Goal: Transaction & Acquisition: Purchase product/service

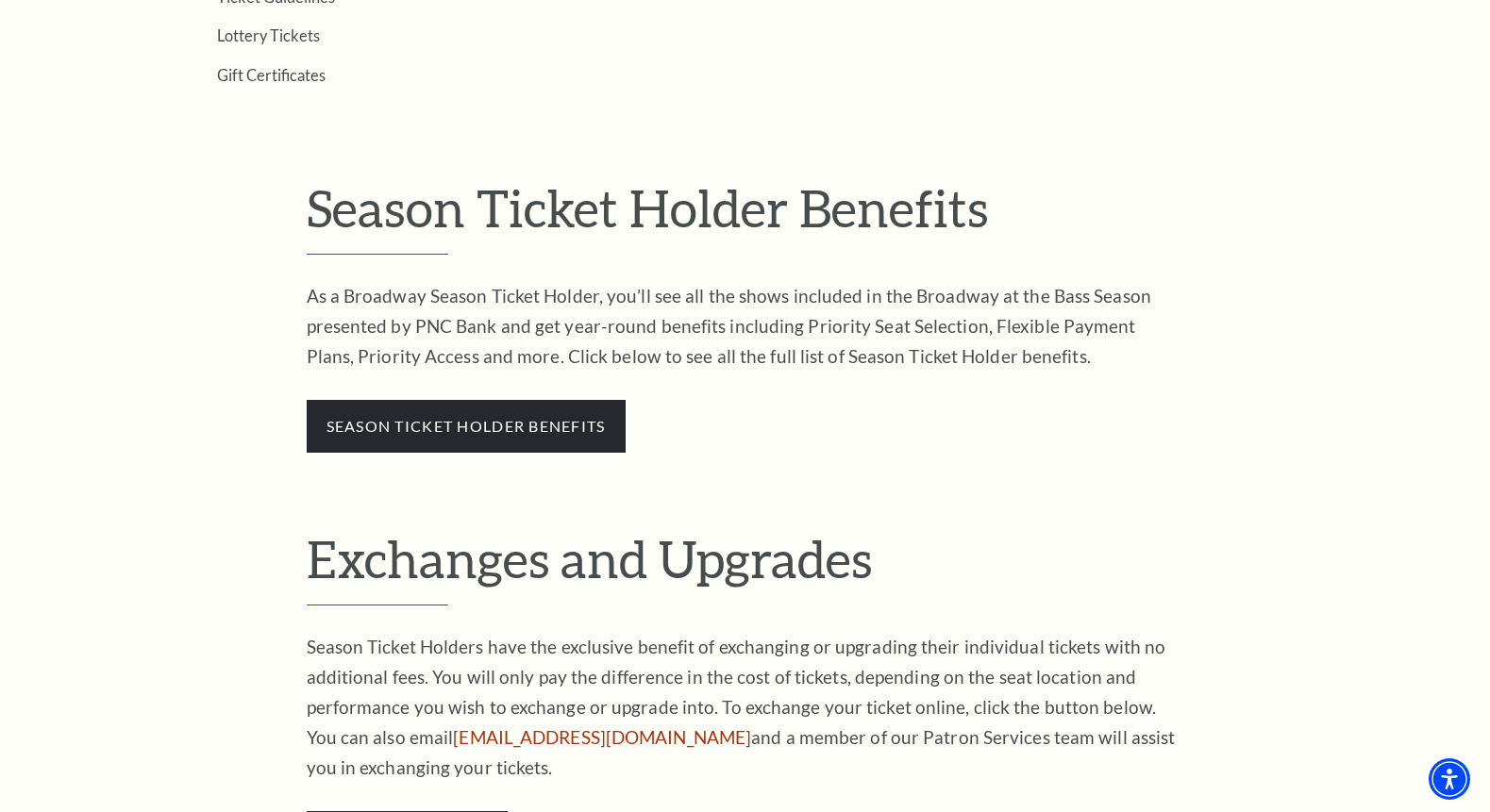
scroll to position [849, 0]
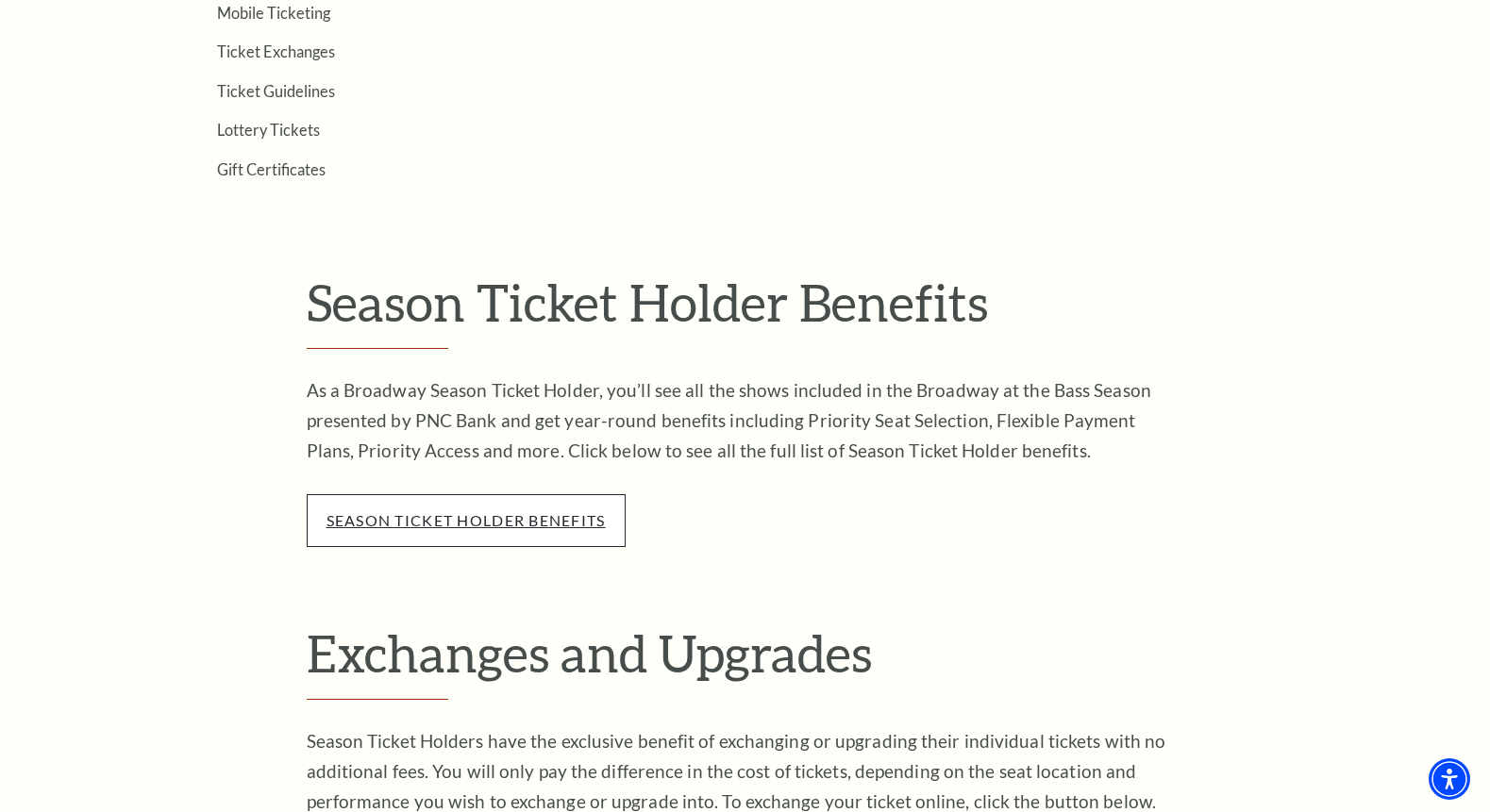
click at [569, 516] on link "season ticket holder benefits" at bounding box center [466, 520] width 279 height 18
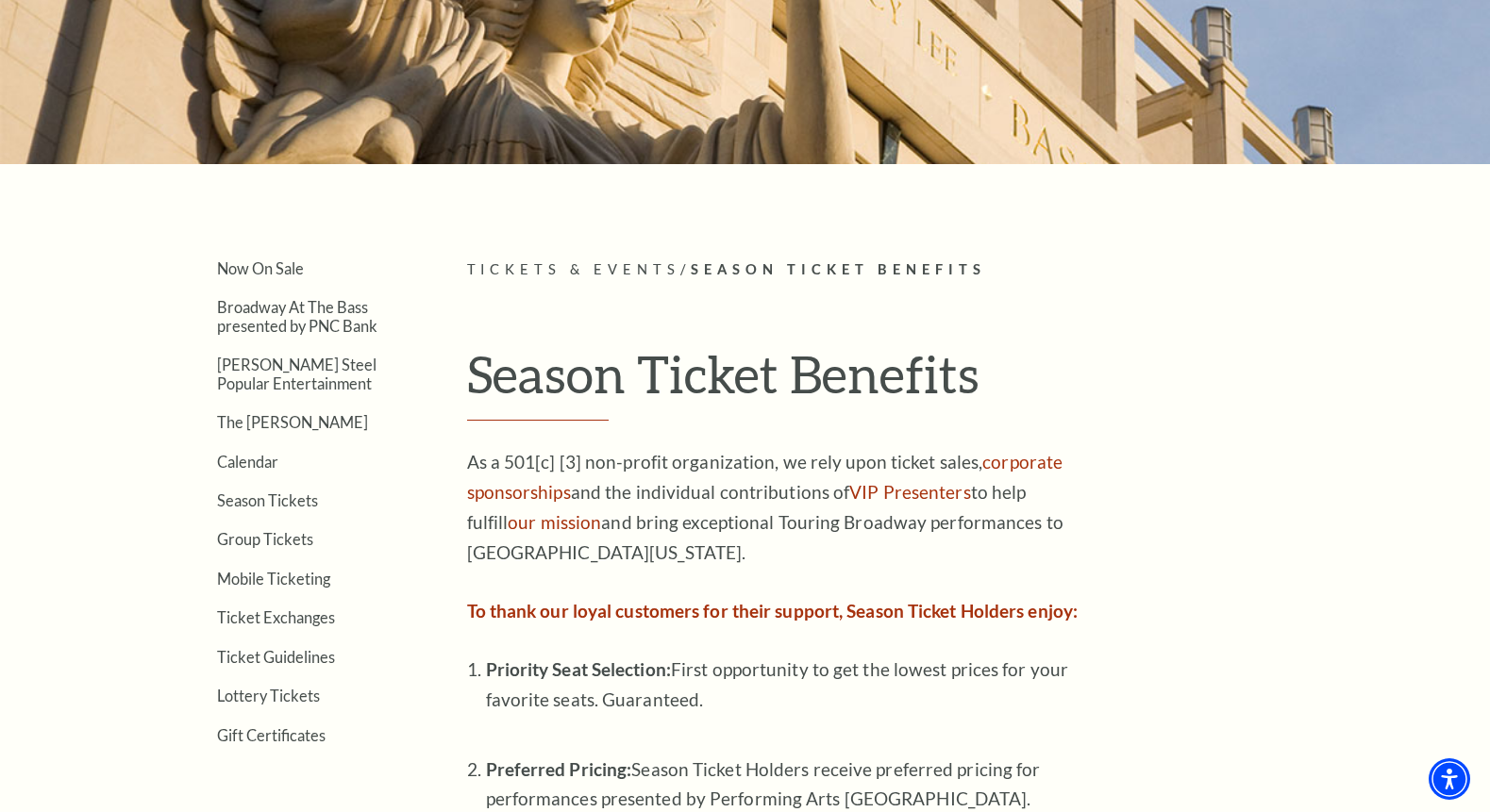
scroll to position [189, 0]
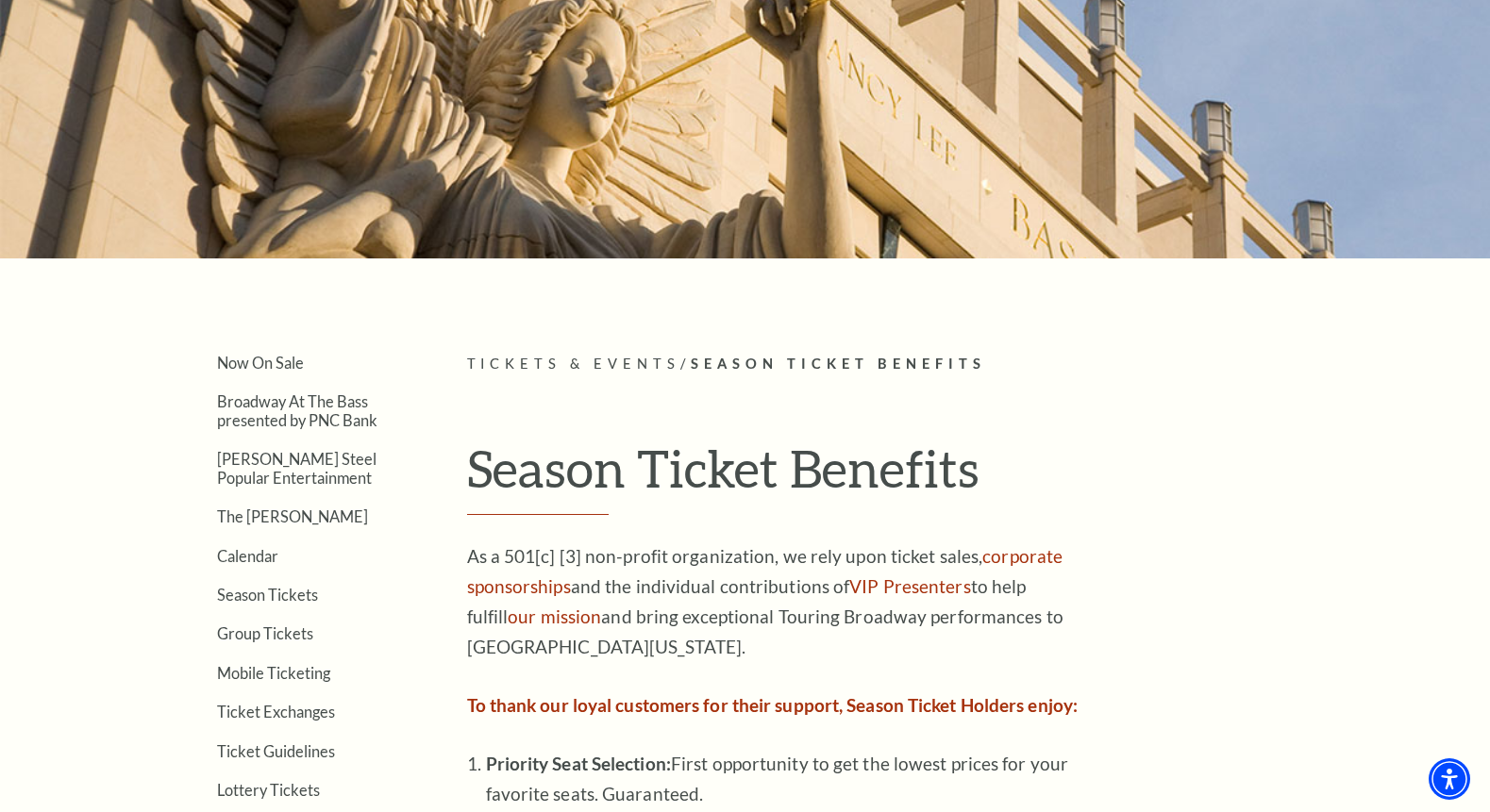
click at [626, 356] on span "Tickets & Events" at bounding box center [574, 363] width 215 height 16
click at [623, 365] on span "Tickets & Events" at bounding box center [574, 363] width 215 height 16
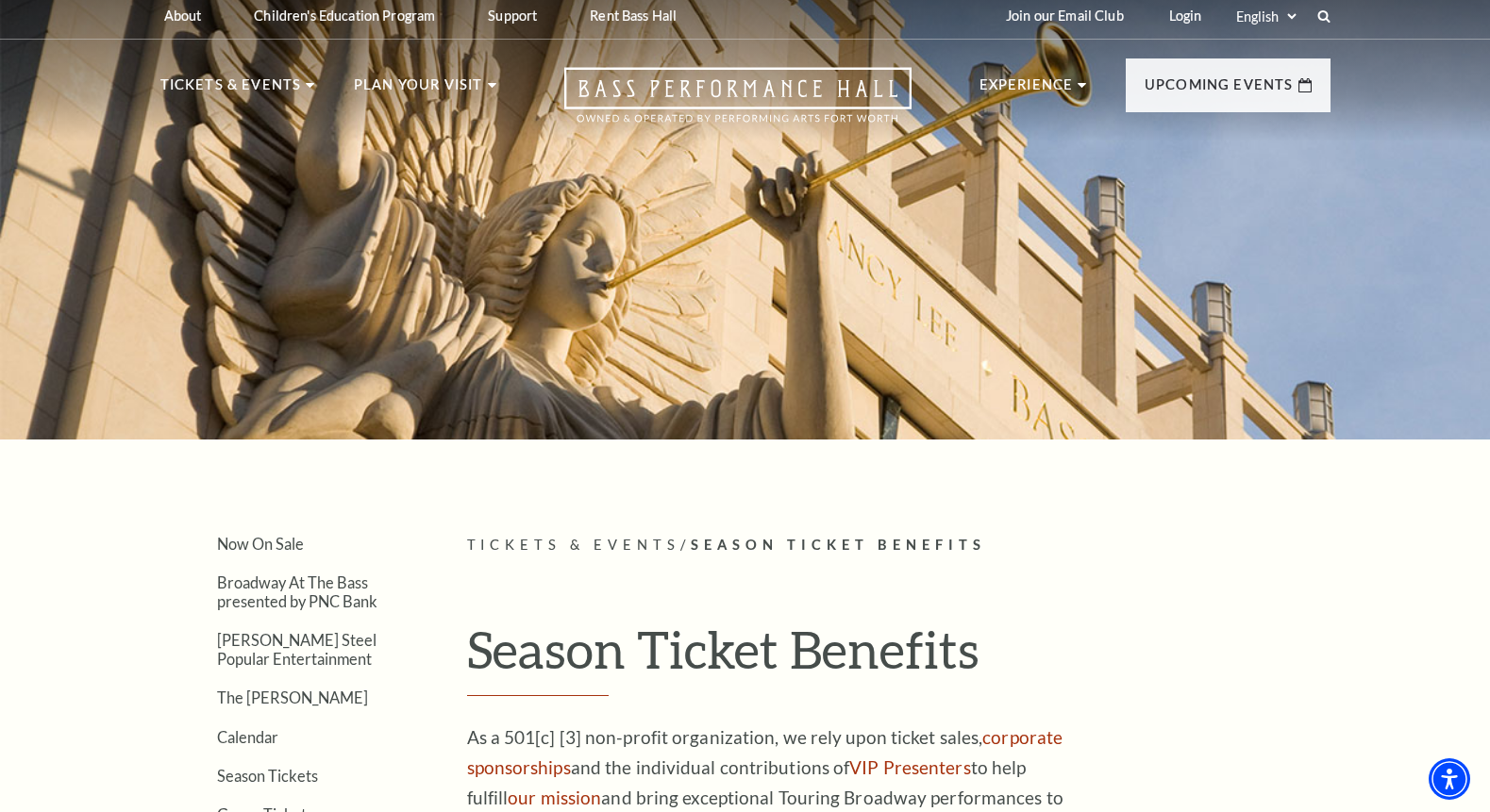
scroll to position [0, 0]
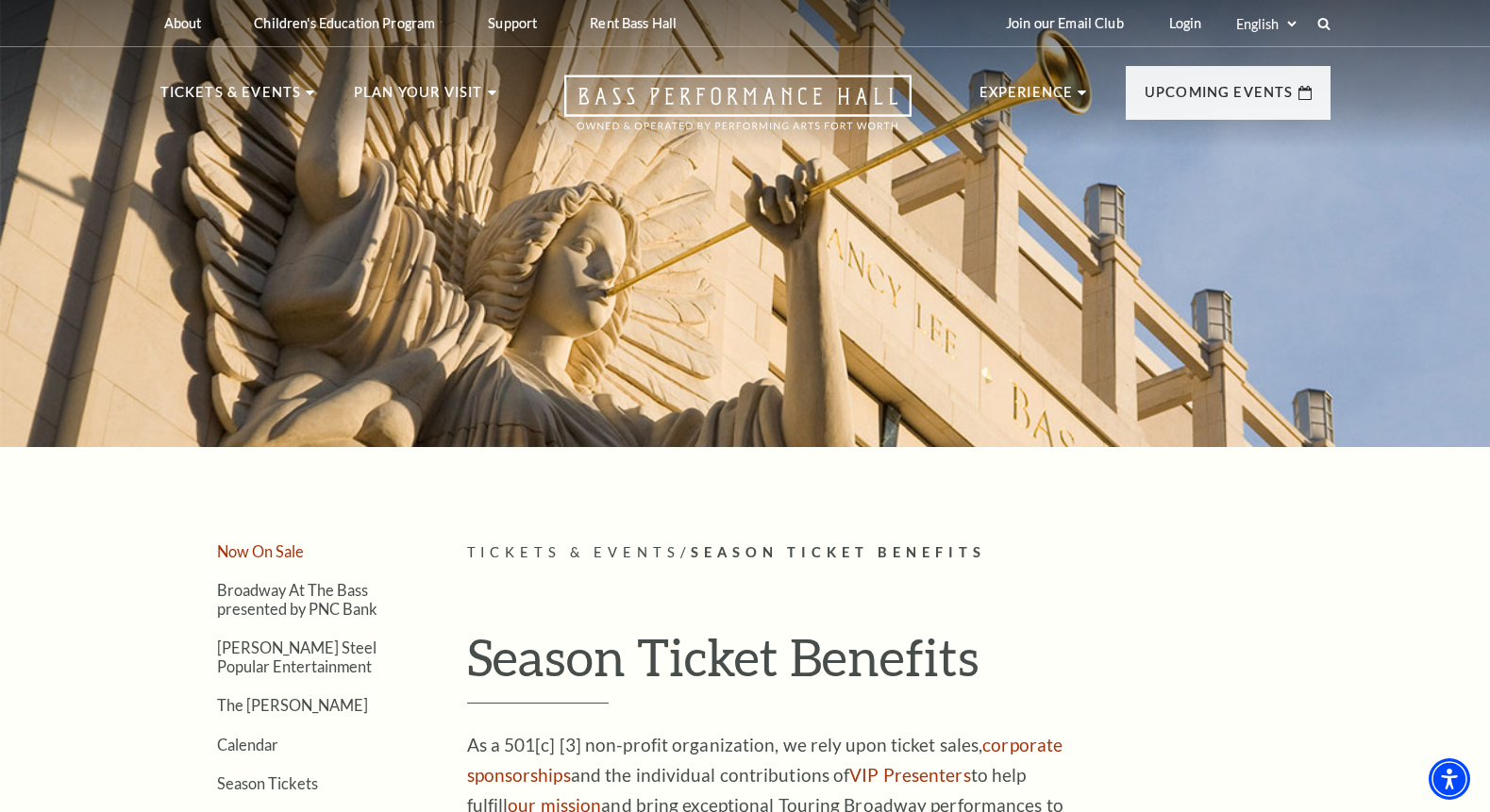
click at [252, 547] on link "Now On Sale" at bounding box center [259, 552] width 87 height 18
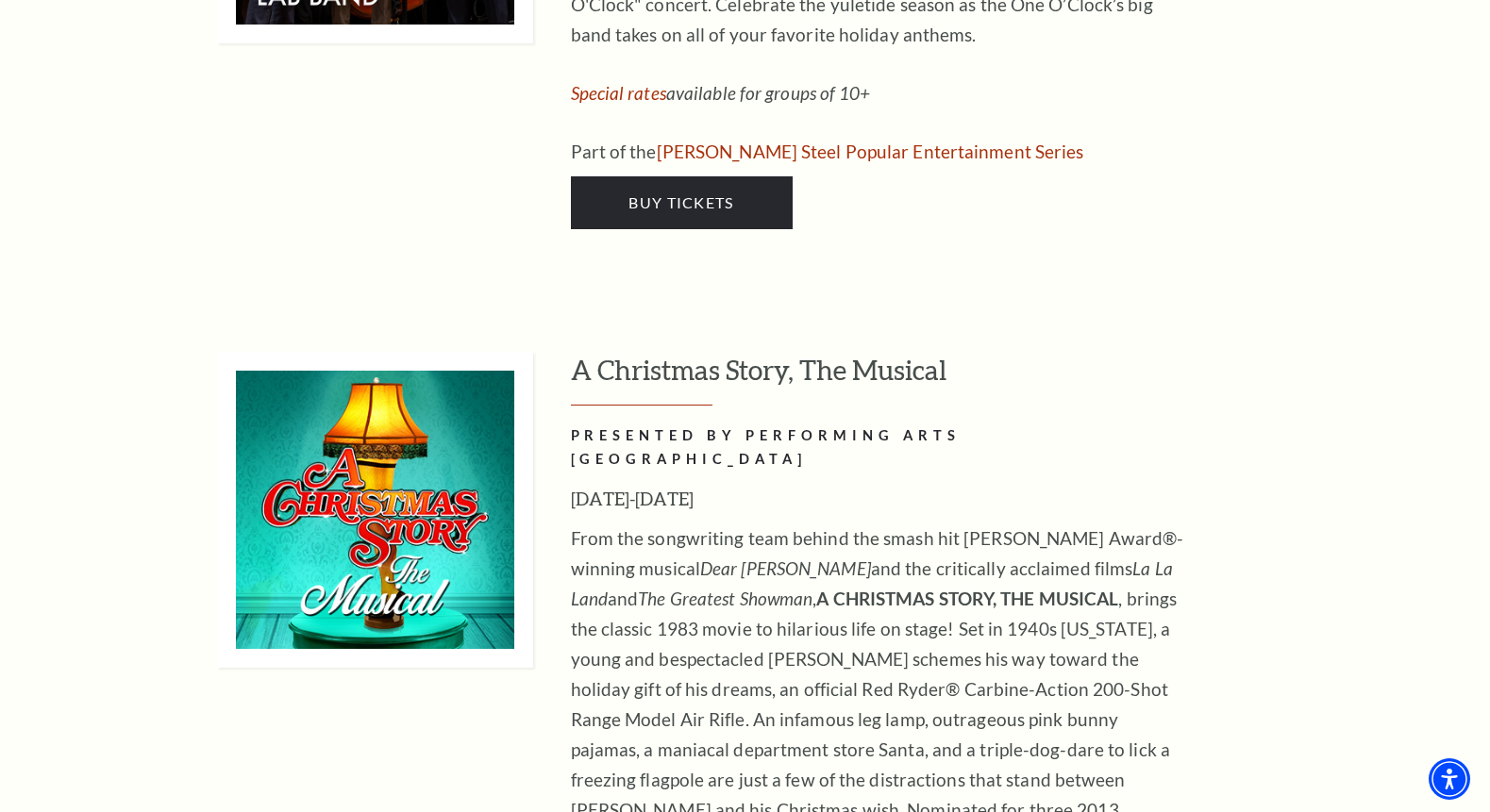
scroll to position [8205, 0]
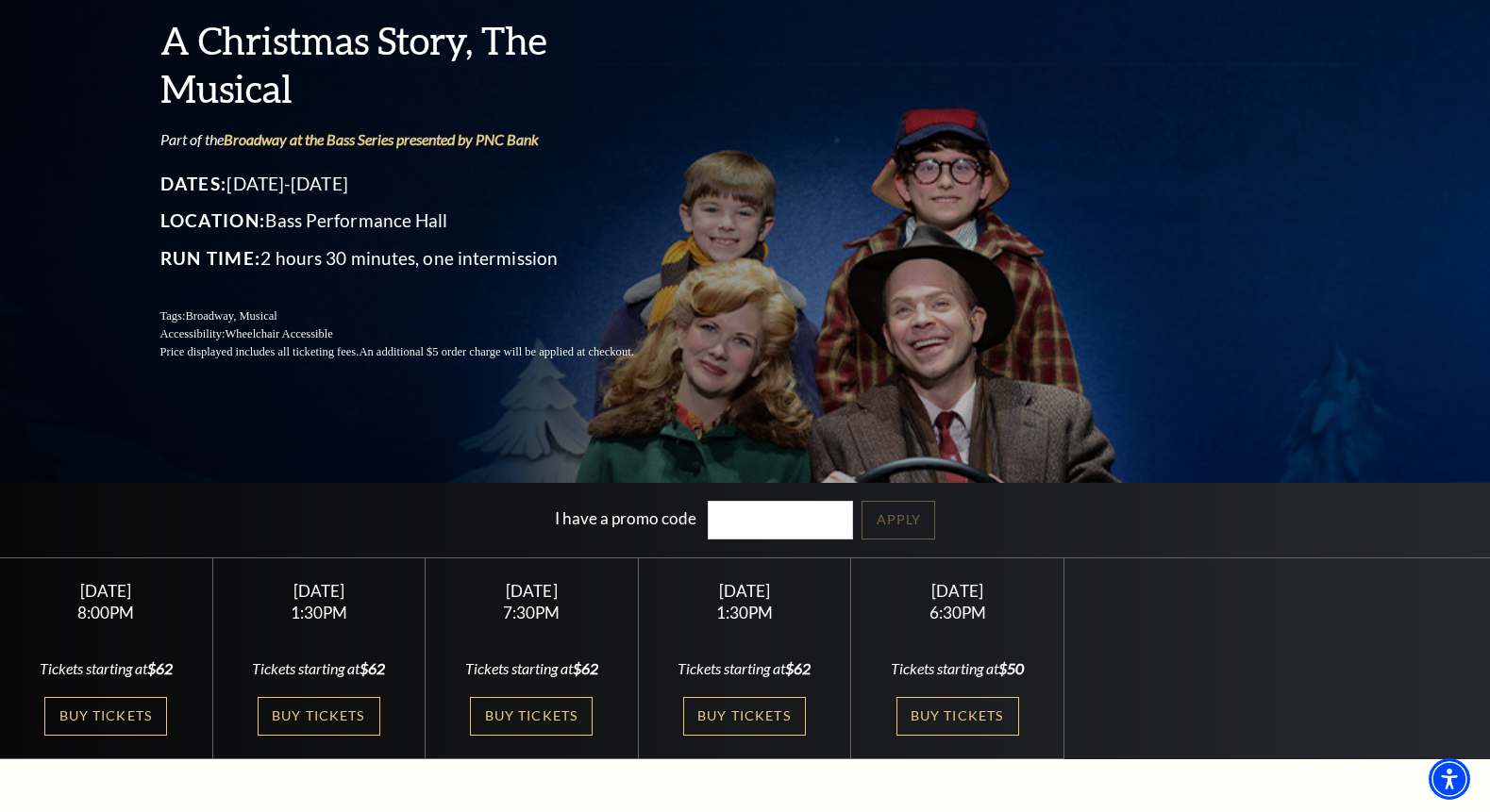
scroll to position [189, 0]
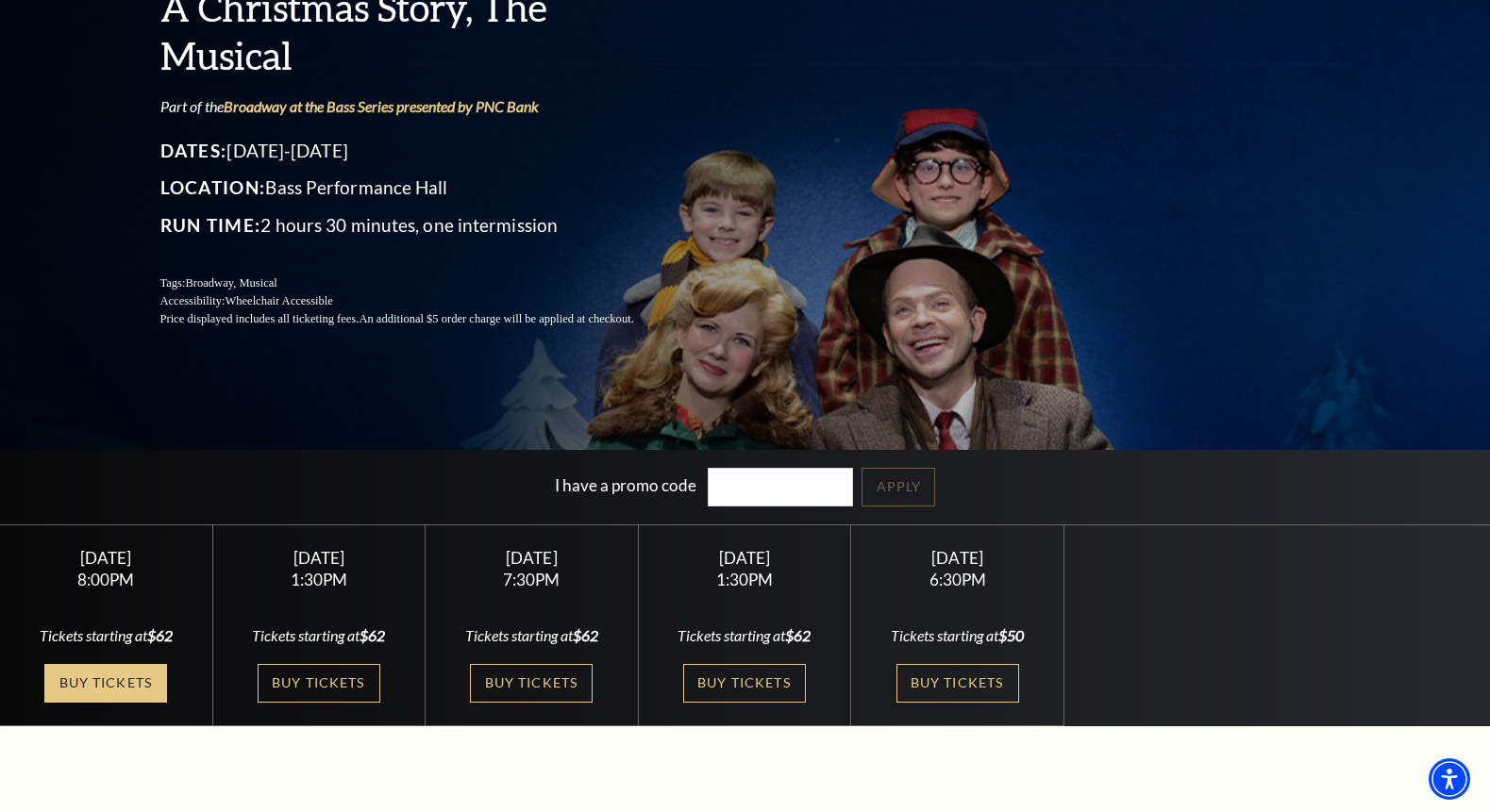
click at [113, 679] on link "Buy Tickets" at bounding box center [105, 683] width 123 height 39
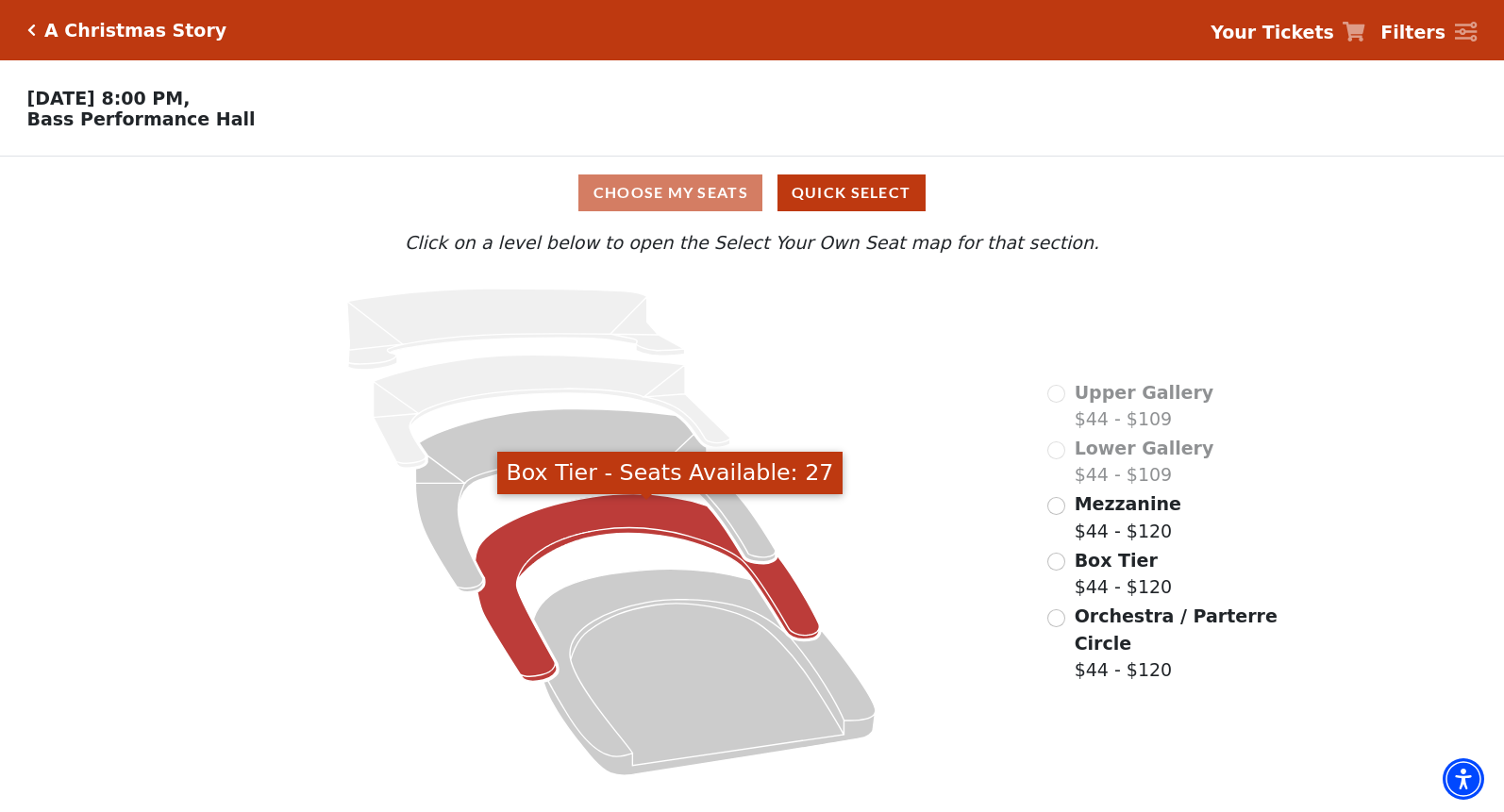
click at [538, 558] on icon "Box Tier - Seats Available: 27" at bounding box center [647, 588] width 344 height 188
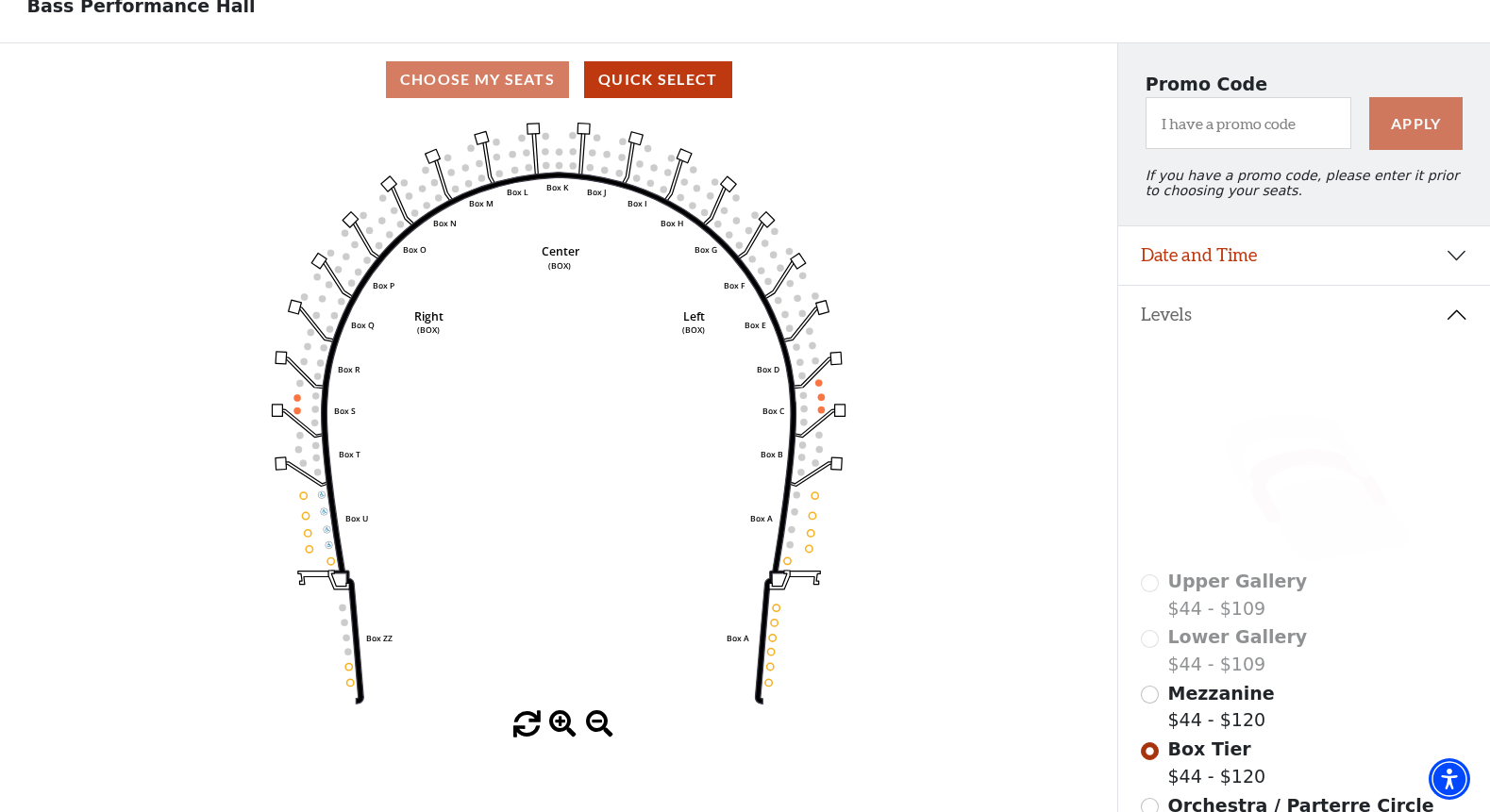
scroll to position [109, 0]
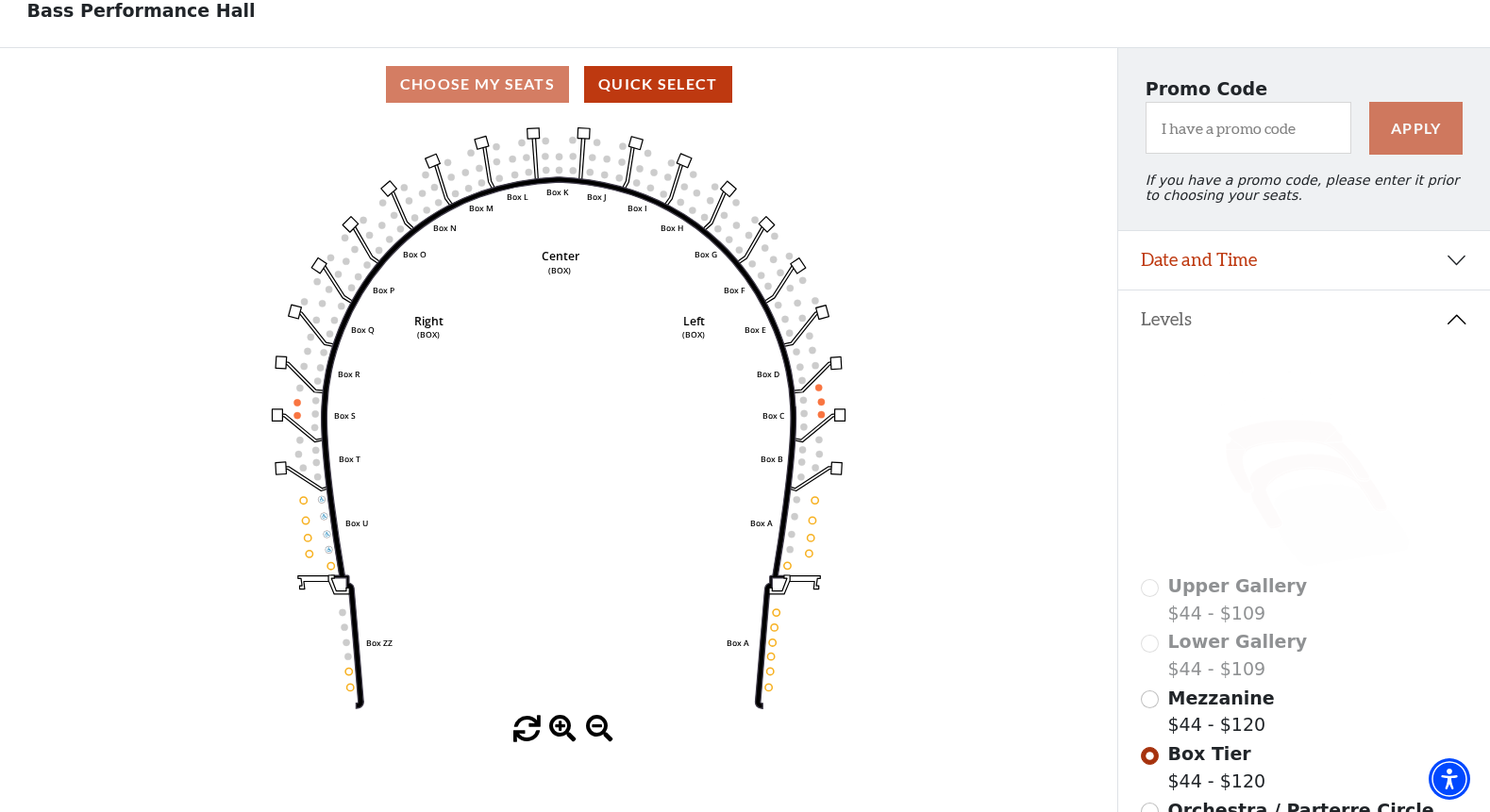
click at [1279, 447] on icon at bounding box center [1297, 457] width 144 height 73
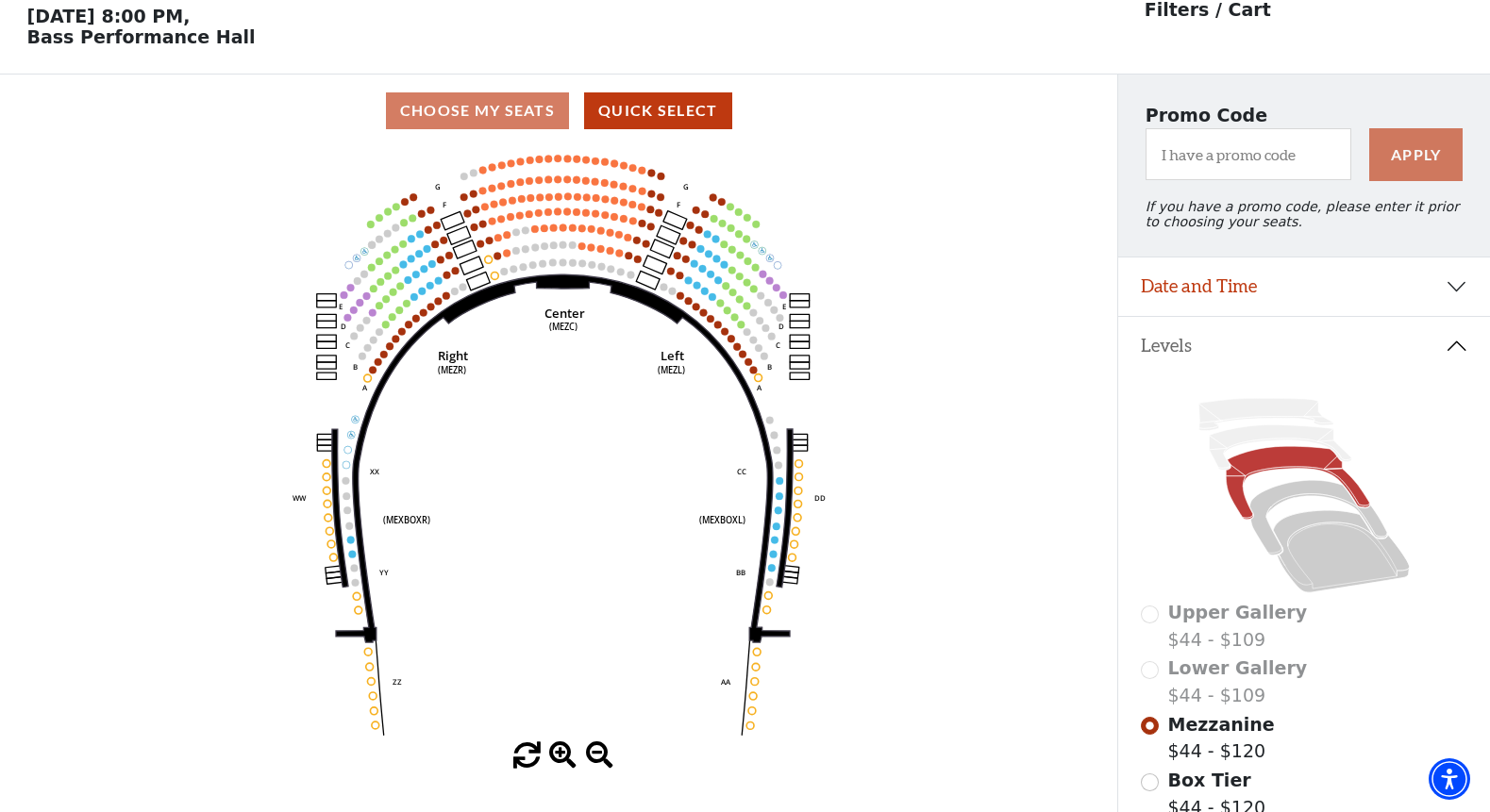
scroll to position [88, 0]
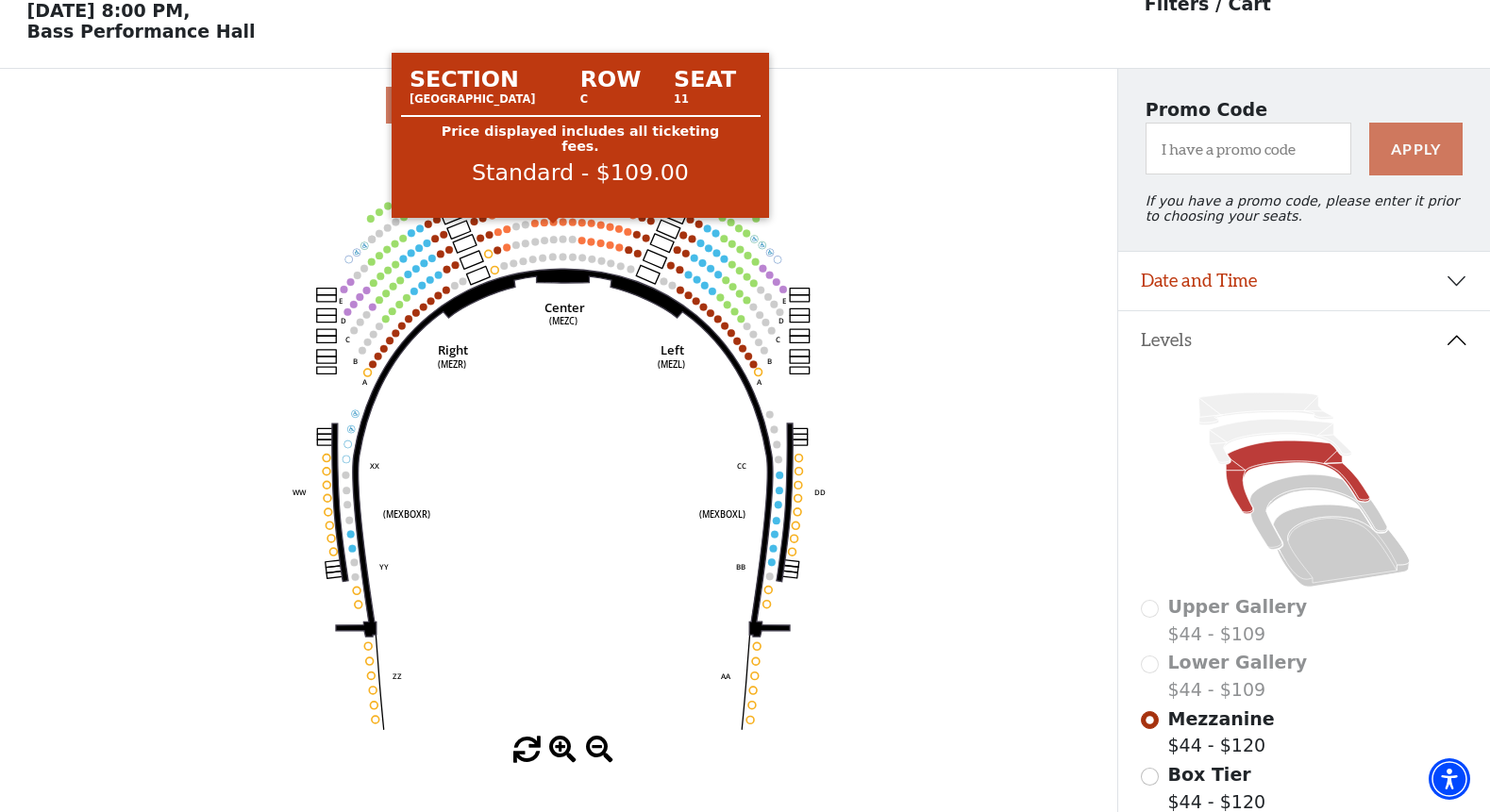
click at [554, 225] on circle at bounding box center [554, 221] width 8 height 8
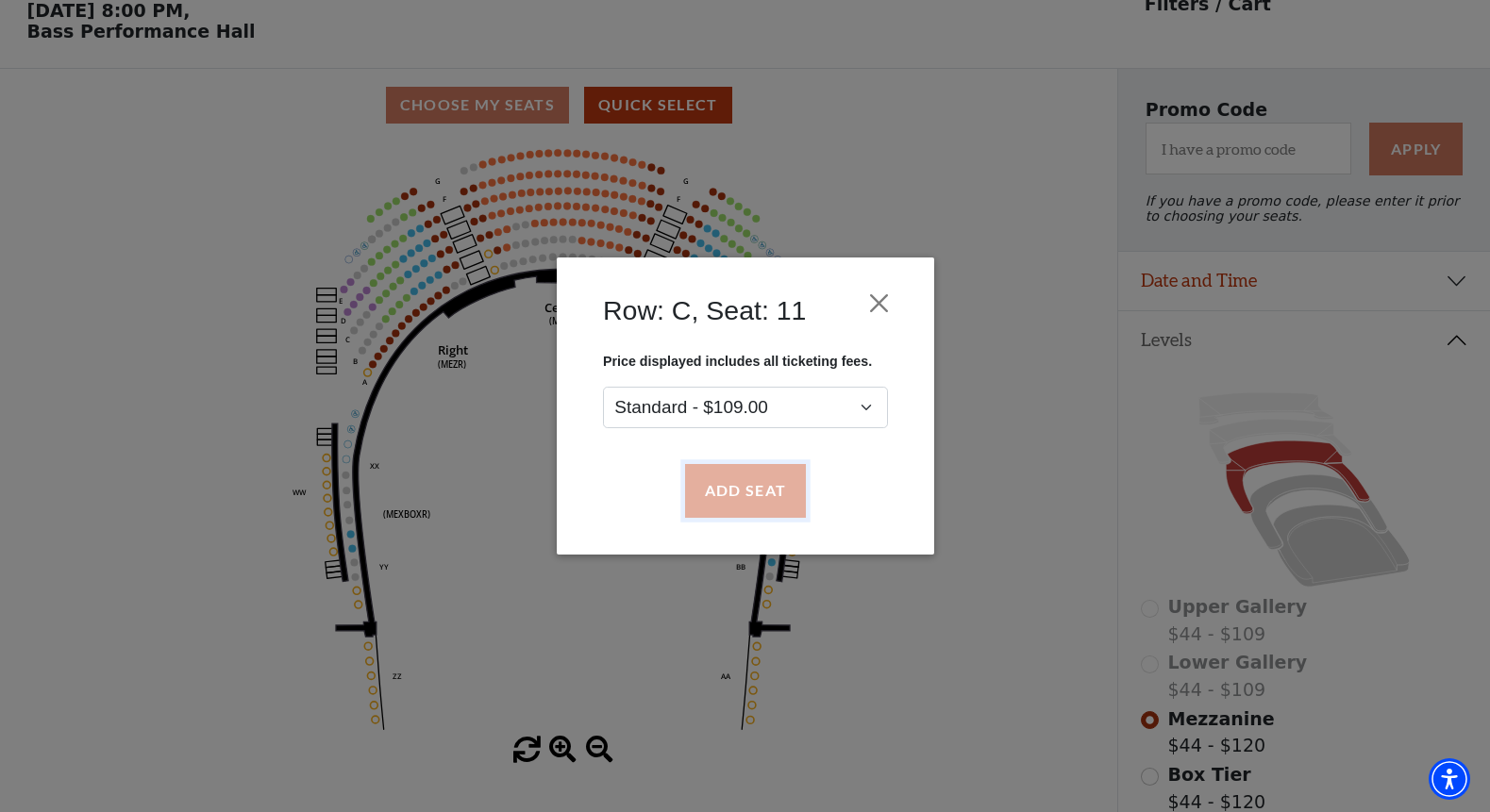
click at [745, 483] on button "Add Seat" at bounding box center [744, 491] width 121 height 53
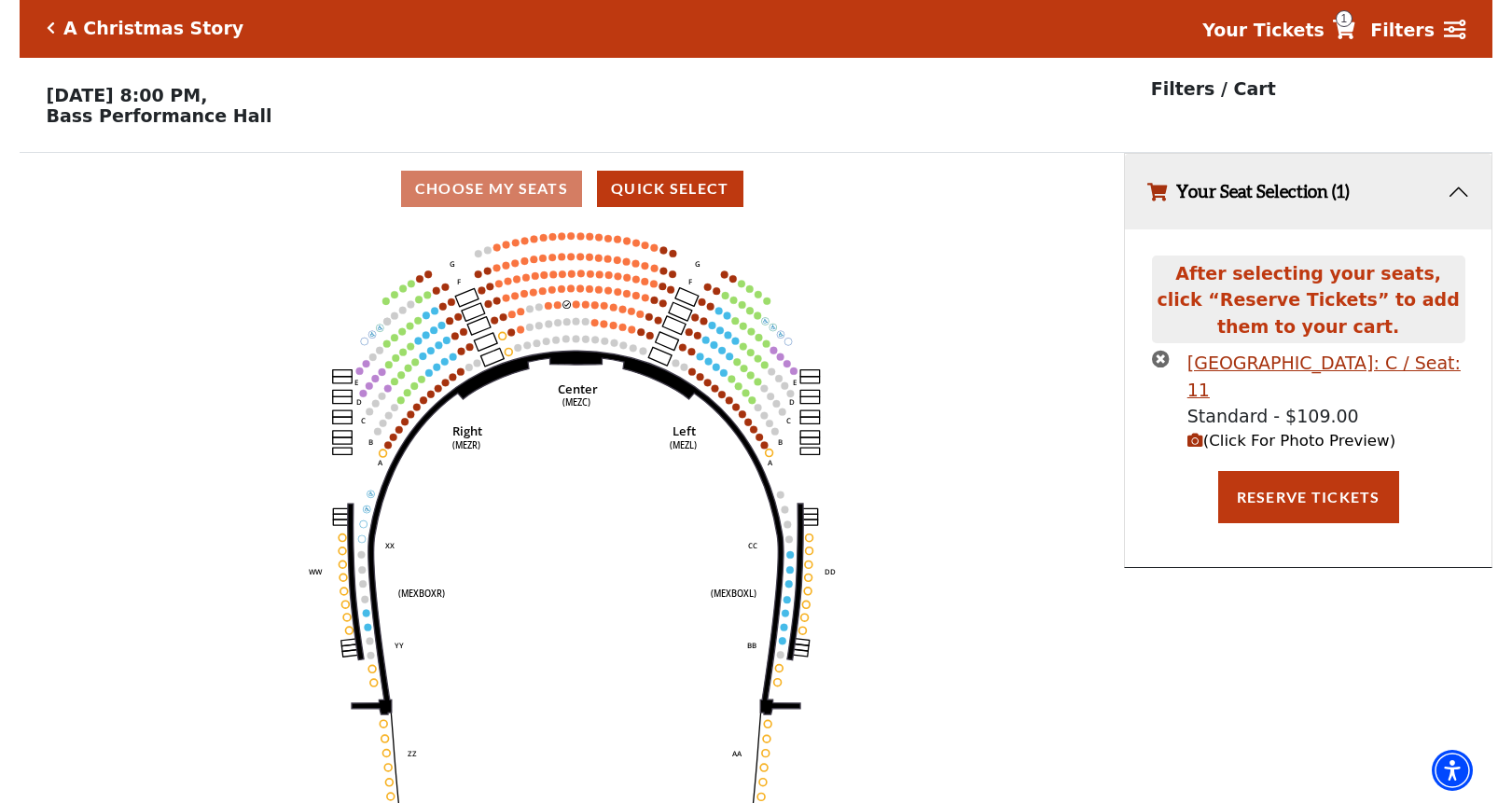
scroll to position [0, 0]
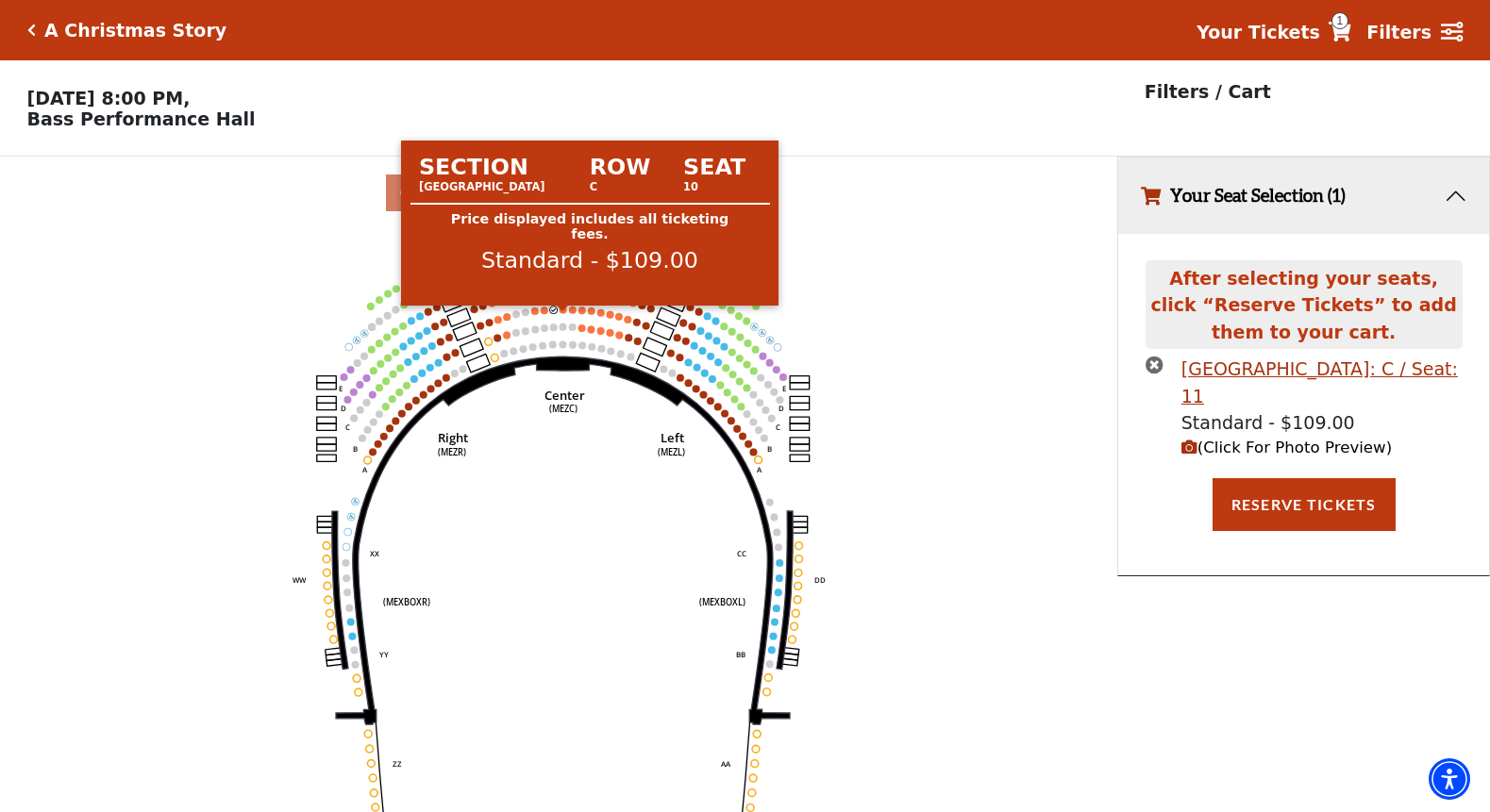
click at [563, 313] on circle at bounding box center [564, 309] width 8 height 8
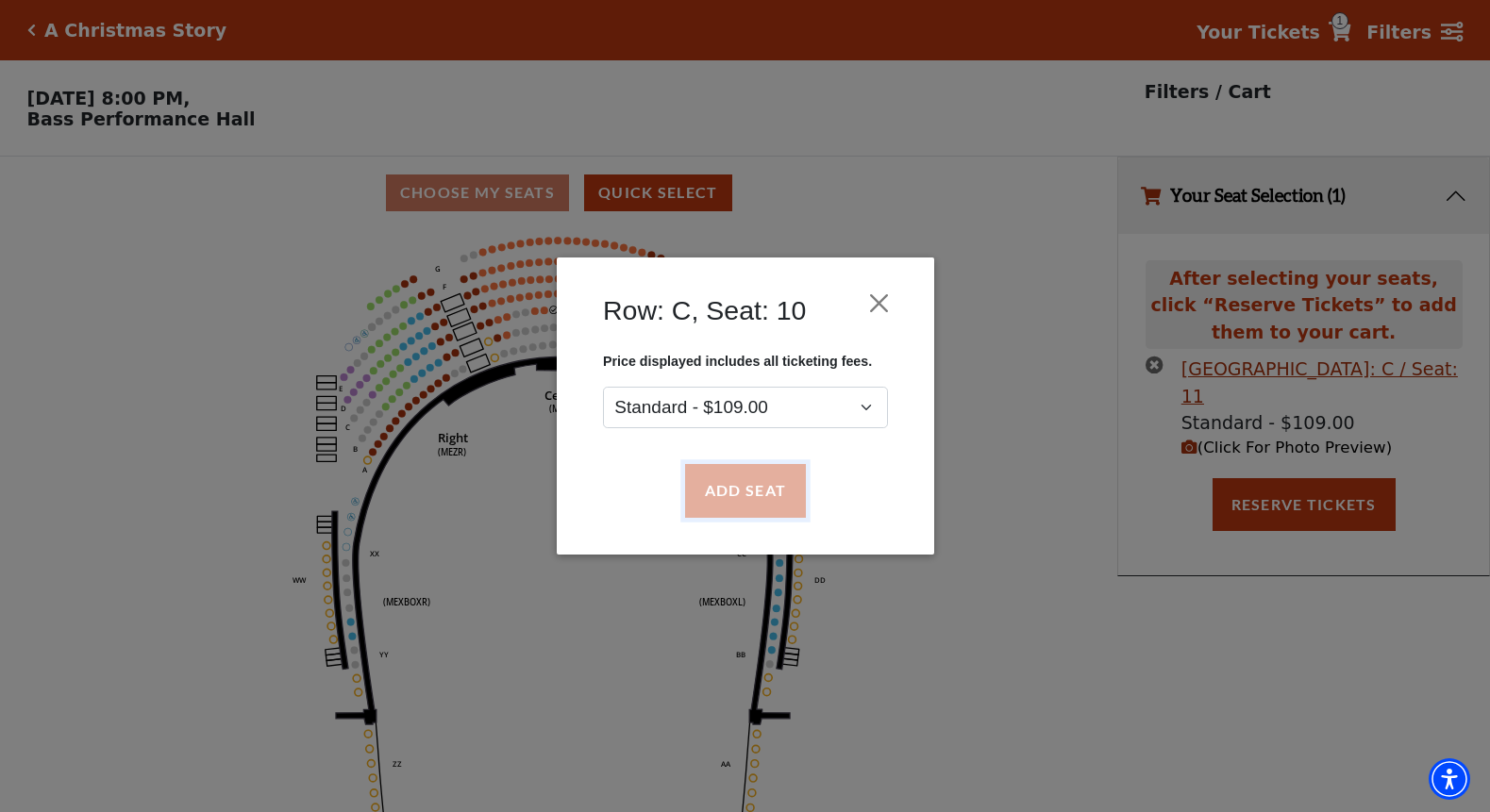
click at [756, 493] on button "Add Seat" at bounding box center [744, 491] width 121 height 53
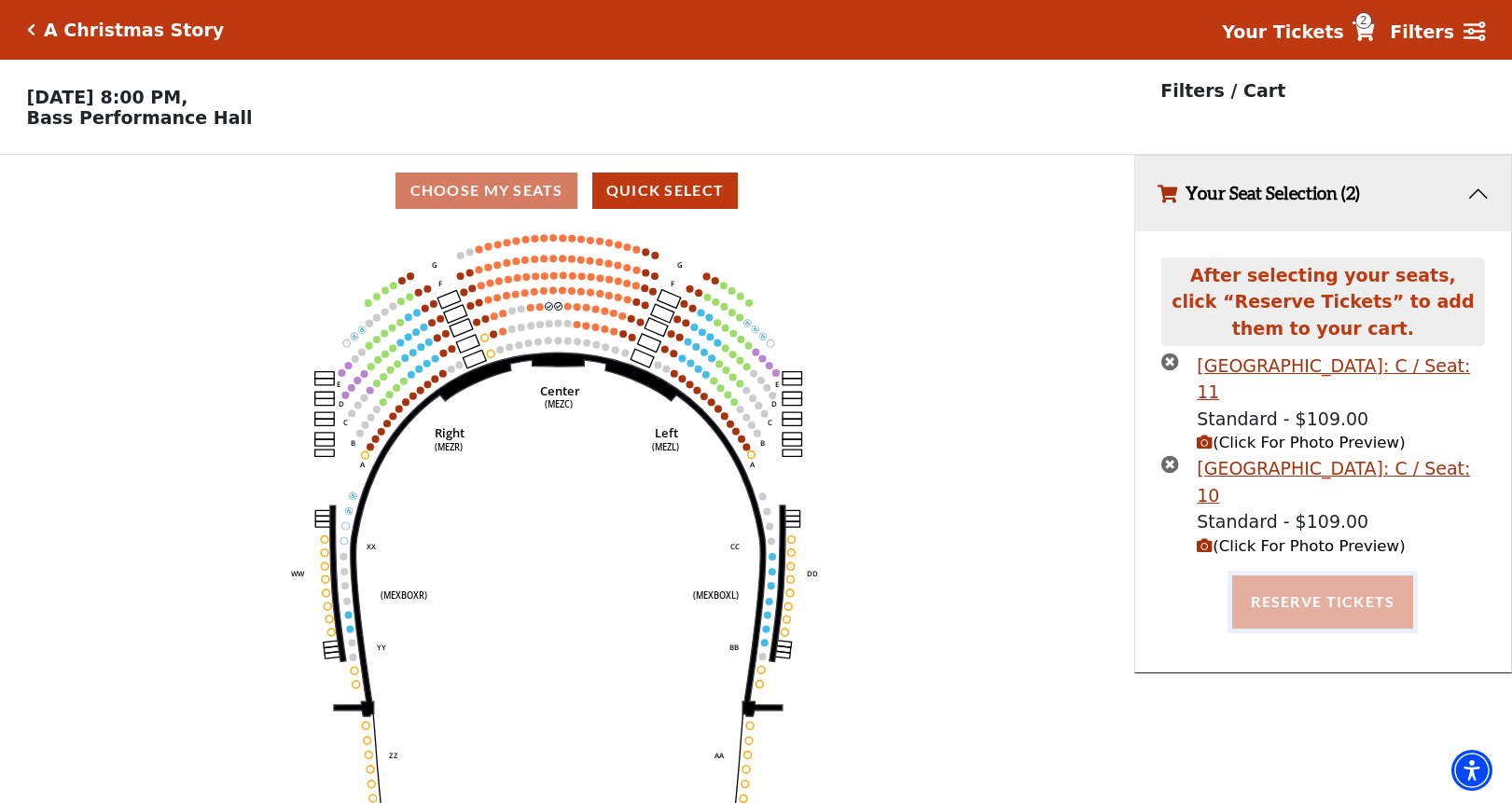
click at [1332, 575] on button "Reserve Tickets" at bounding box center [1322, 601] width 180 height 52
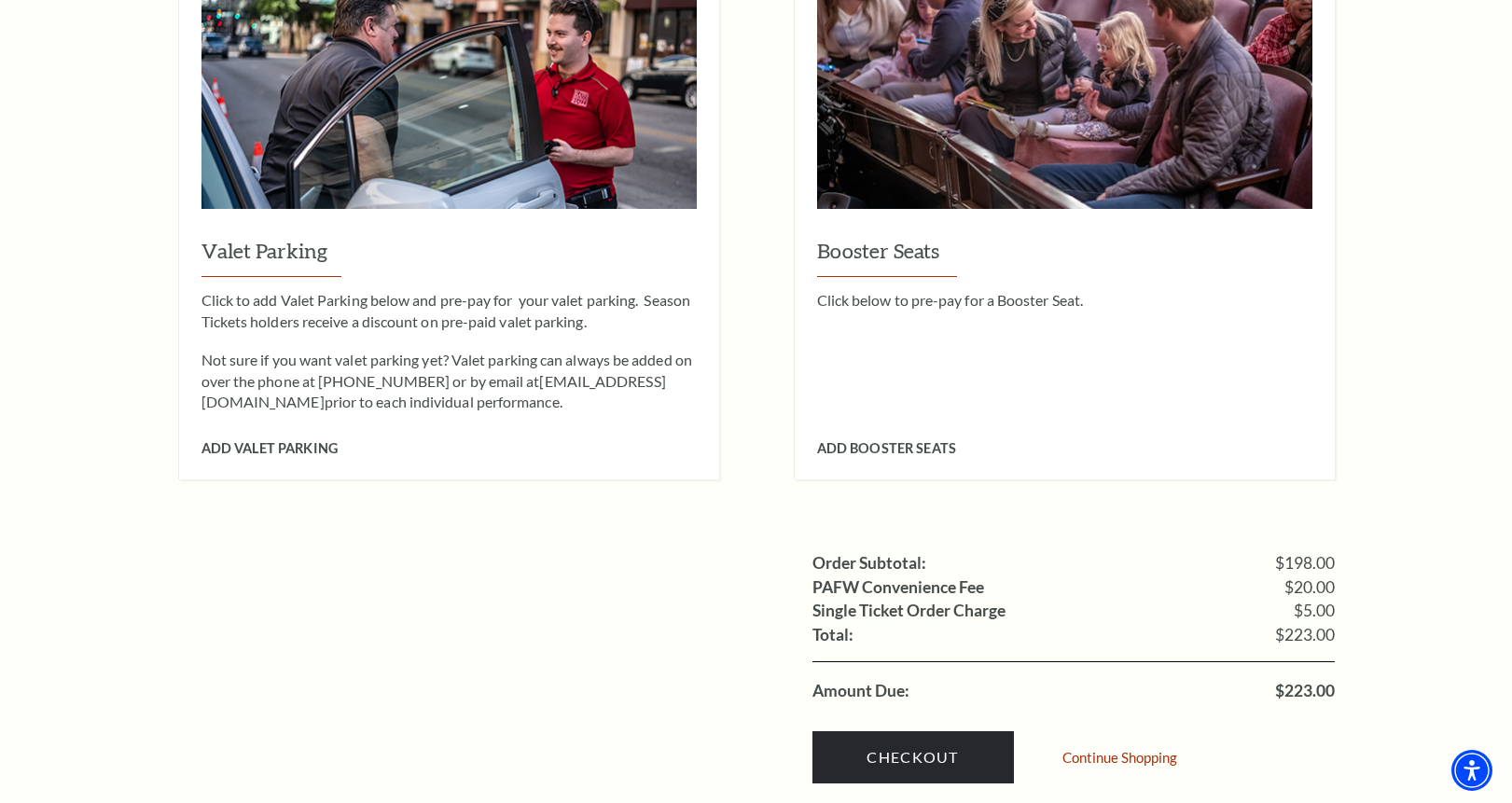
scroll to position [1679, 0]
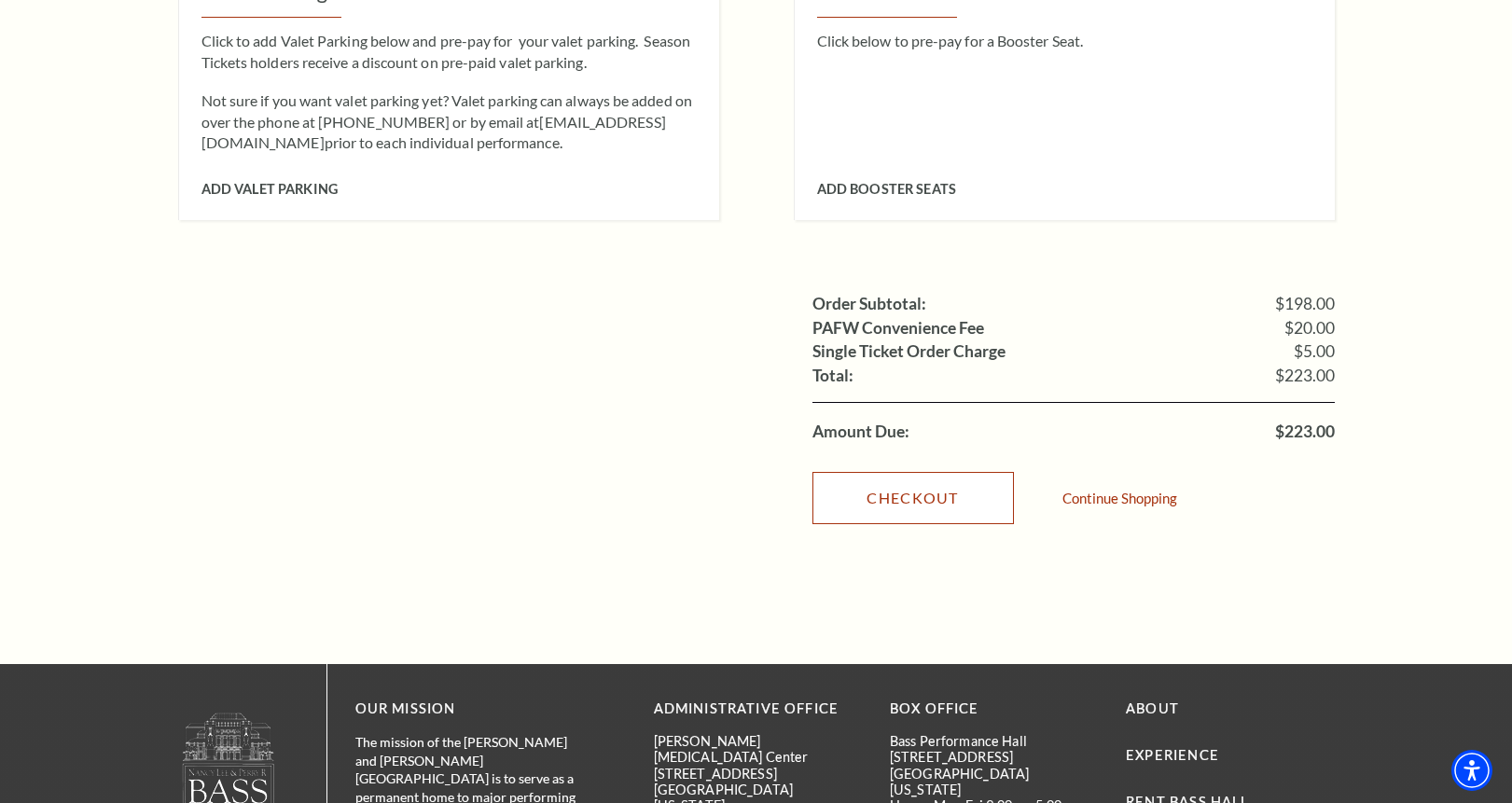
click at [949, 472] on link "Checkout" at bounding box center [912, 497] width 201 height 52
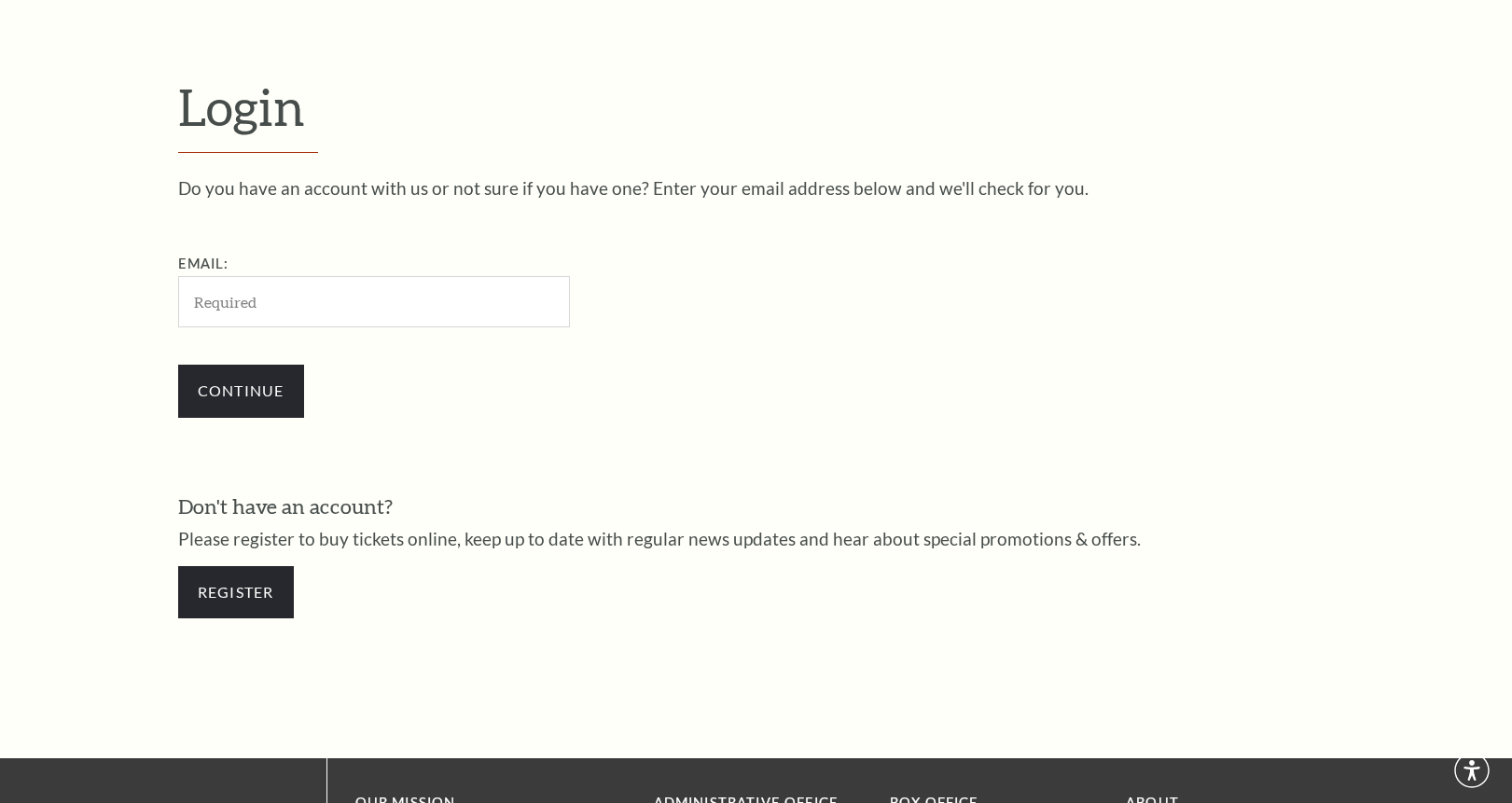
scroll to position [571, 0]
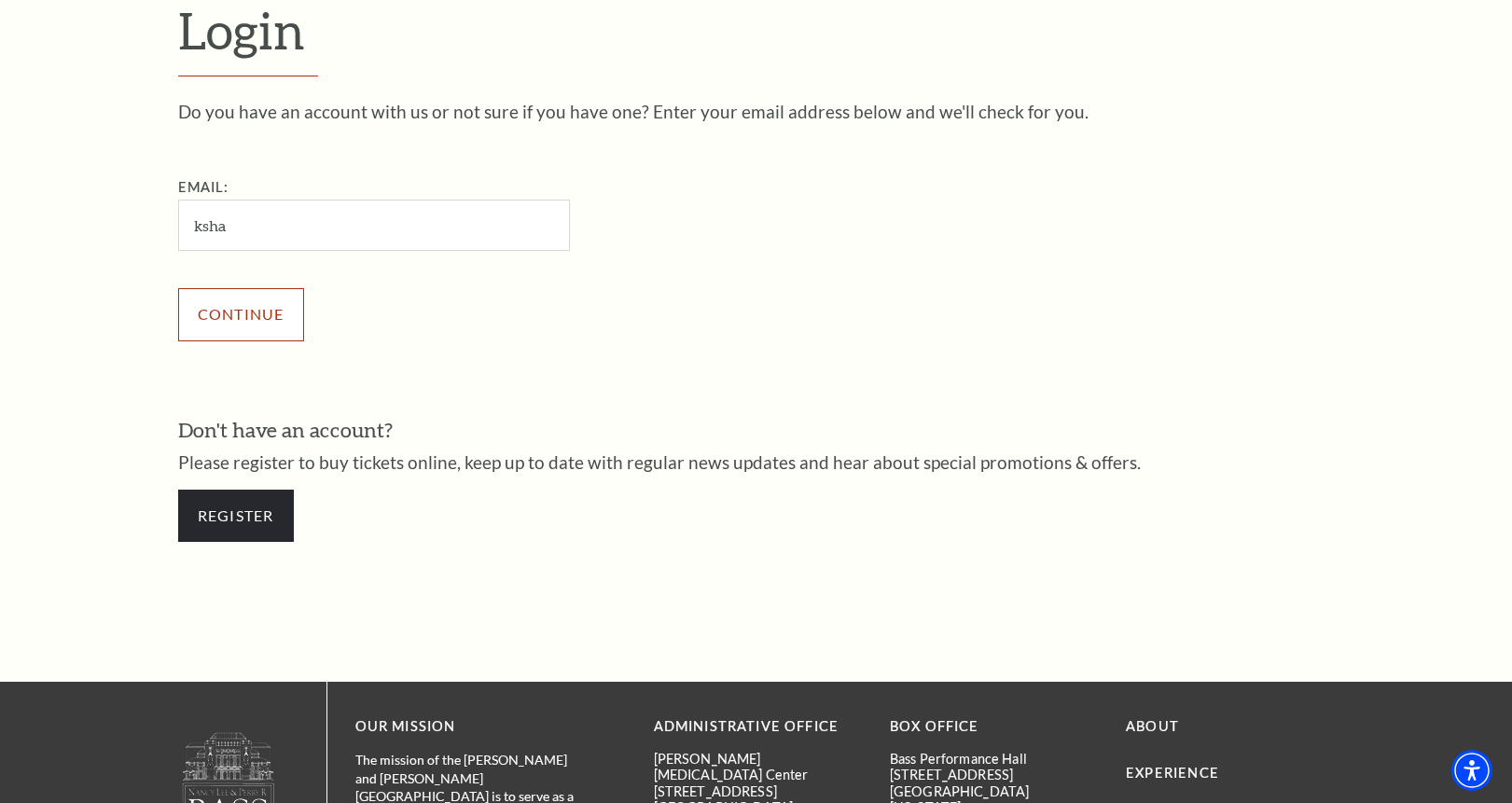
click at [228, 318] on div "Continue" at bounding box center [468, 314] width 578 height 90
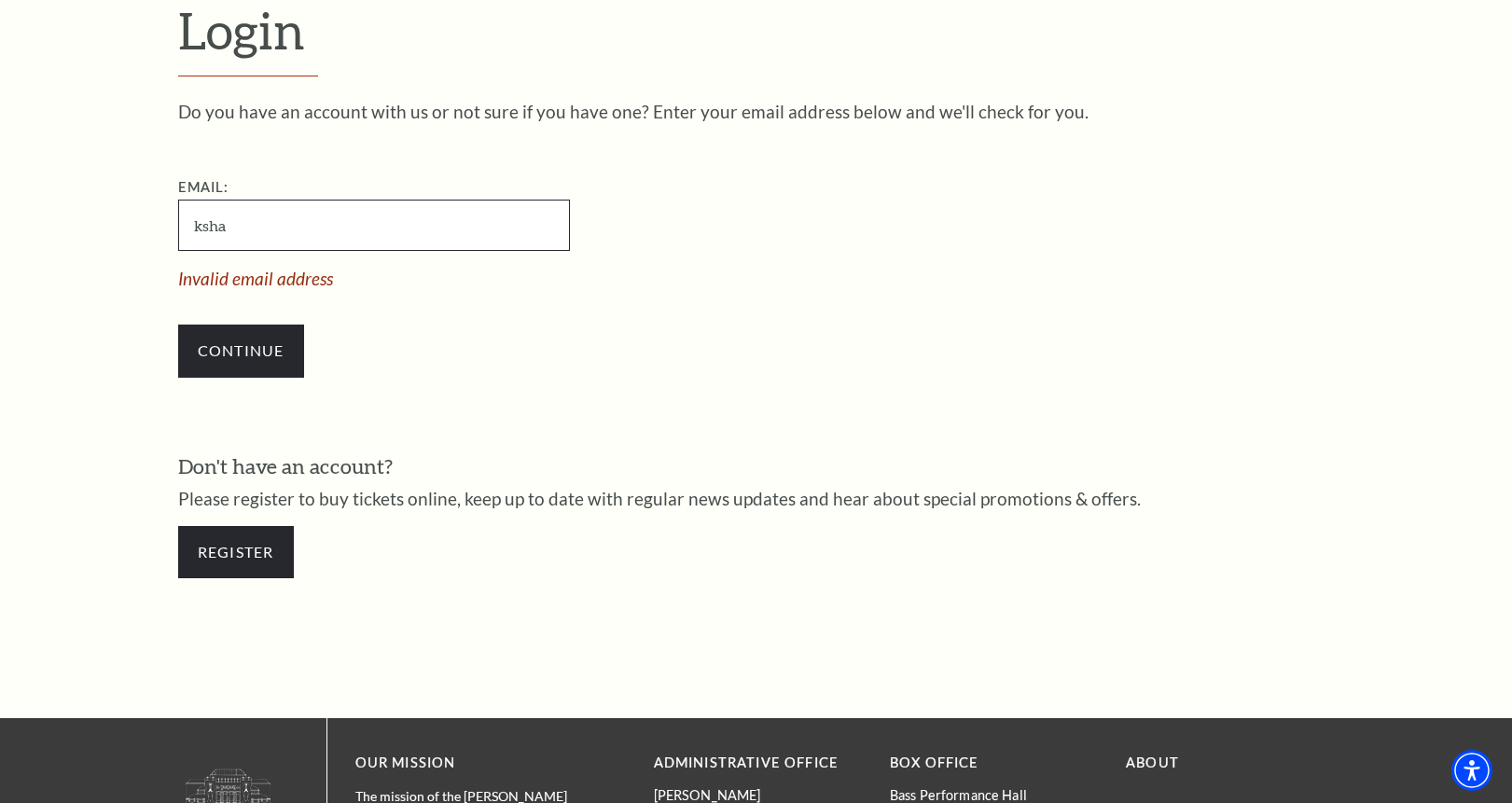
click at [293, 243] on input "ksha" at bounding box center [374, 225] width 392 height 51
type input "[EMAIL_ADDRESS][DOMAIN_NAME]"
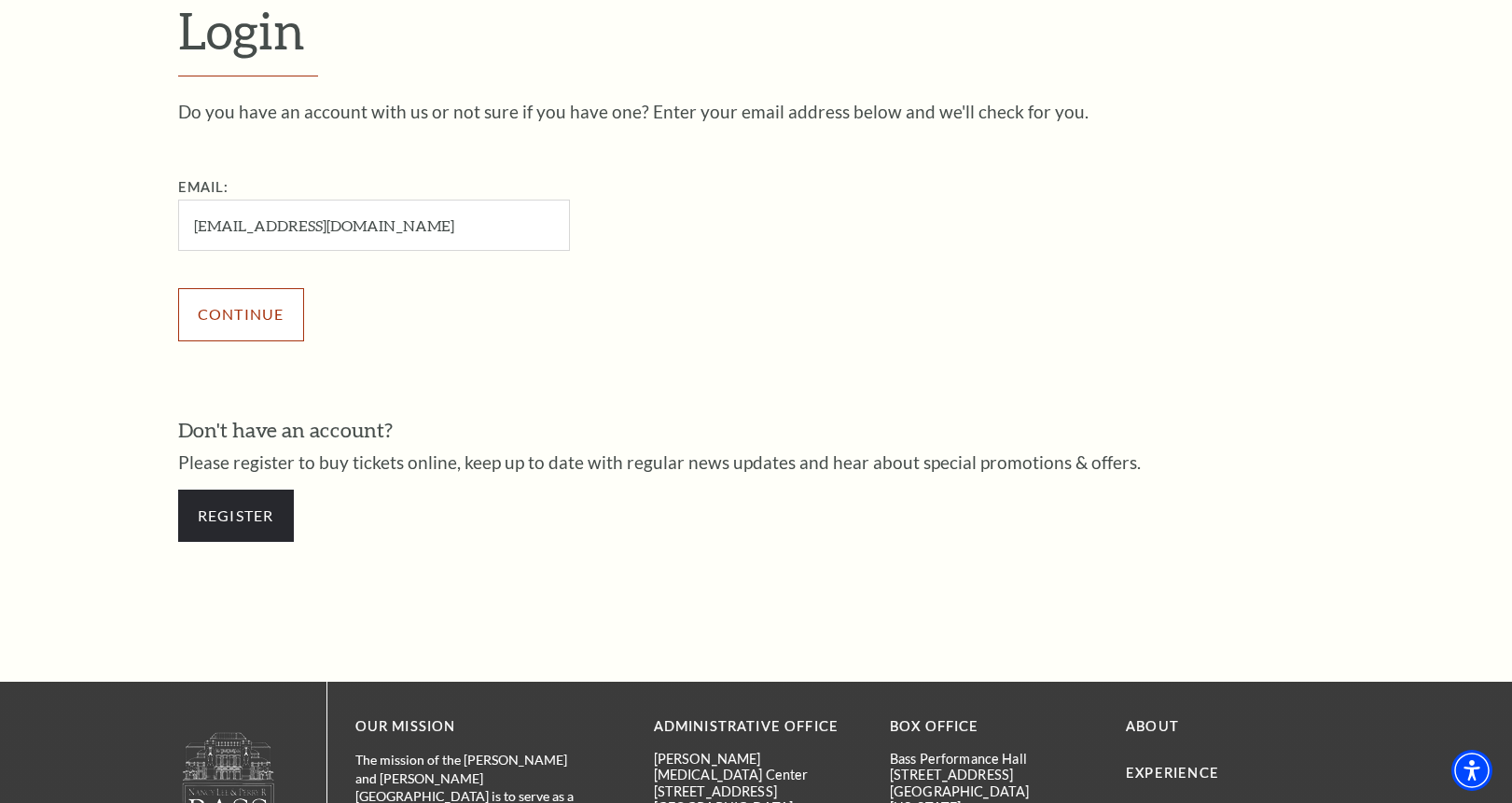
click at [232, 315] on input "Continue" at bounding box center [242, 314] width 126 height 52
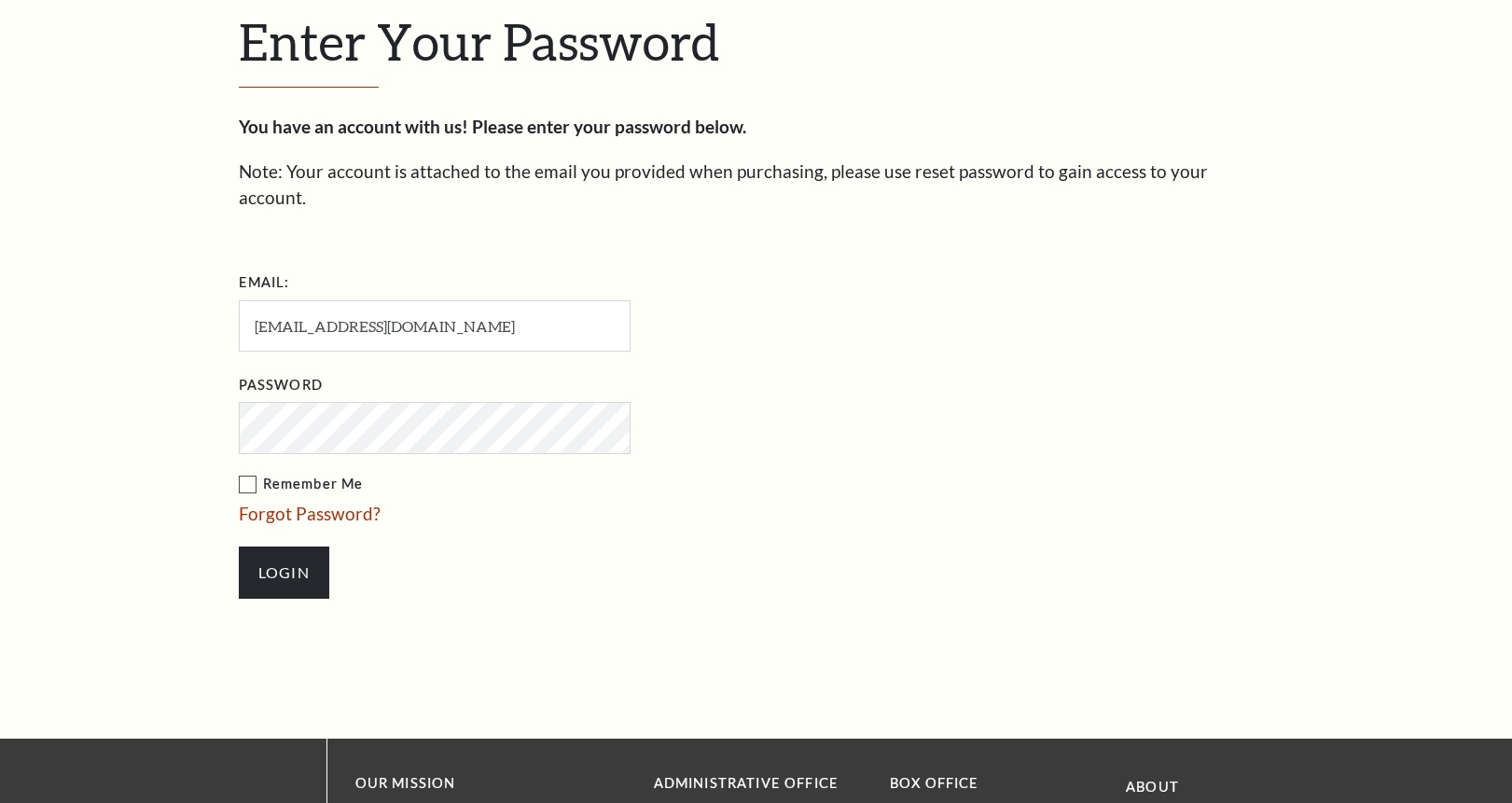
scroll to position [589, 0]
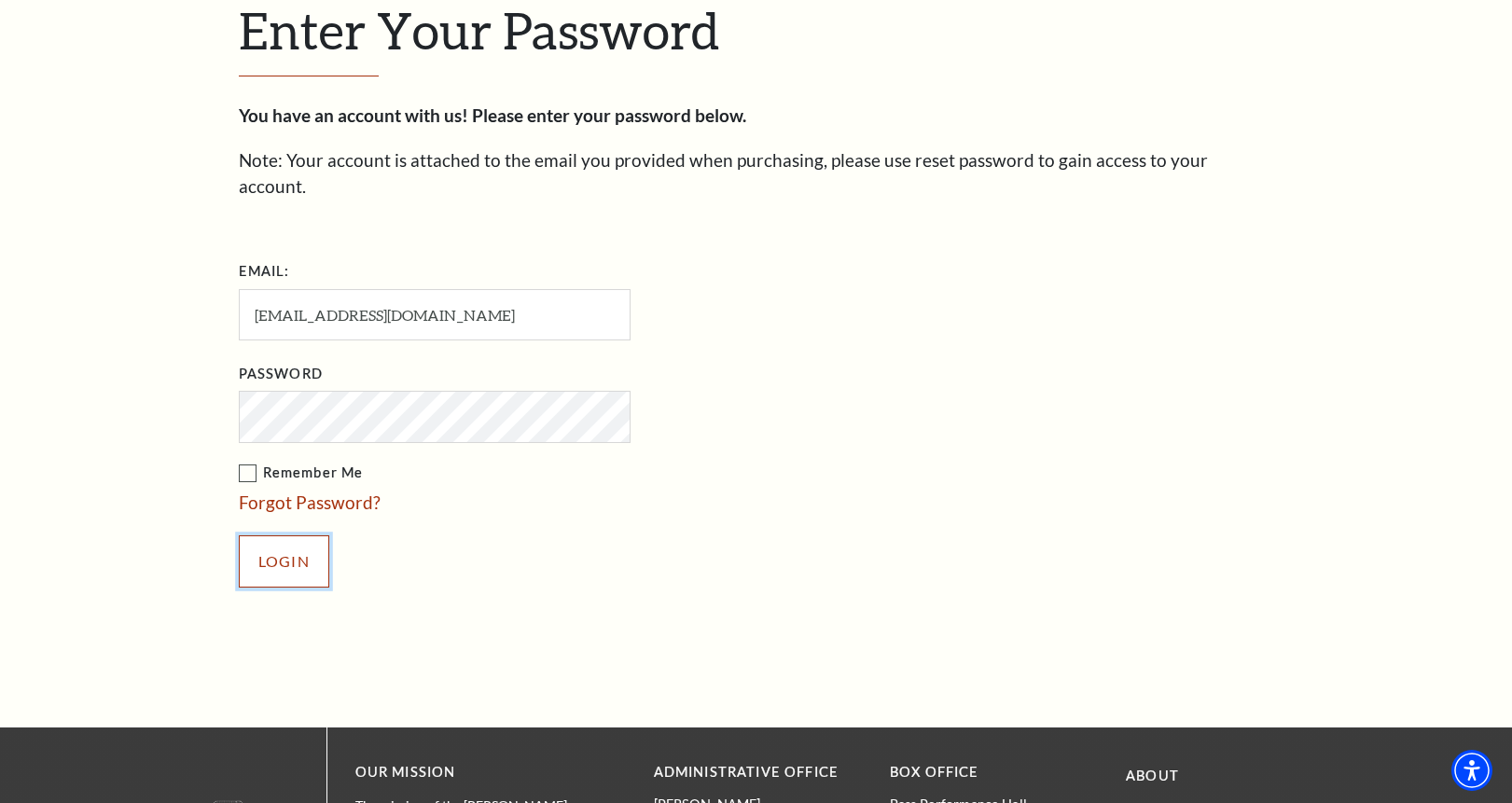
click at [291, 536] on input "Login" at bounding box center [284, 561] width 91 height 52
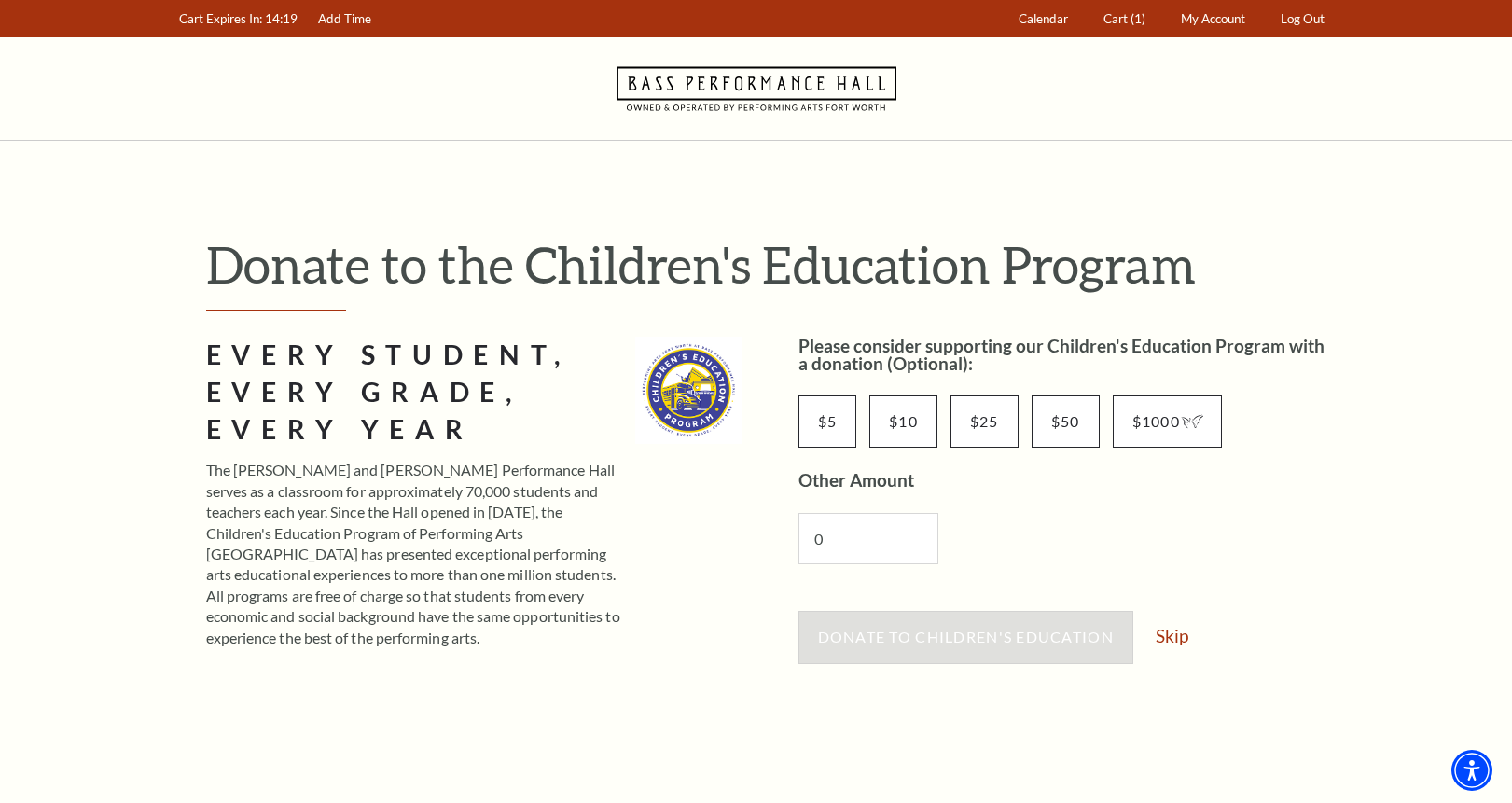
click at [1180, 639] on link "Skip" at bounding box center [1171, 635] width 33 height 18
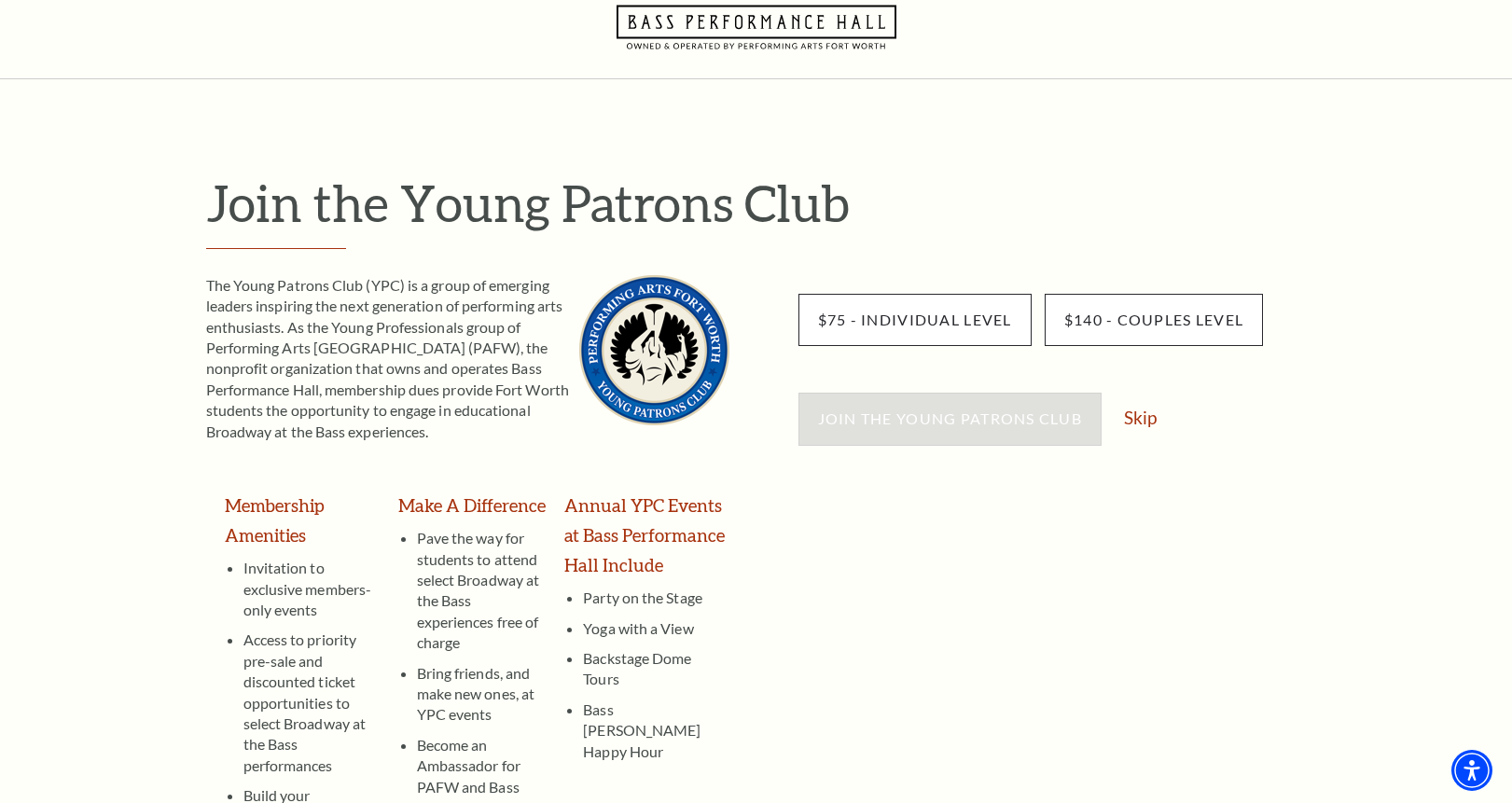
scroll to position [94, 0]
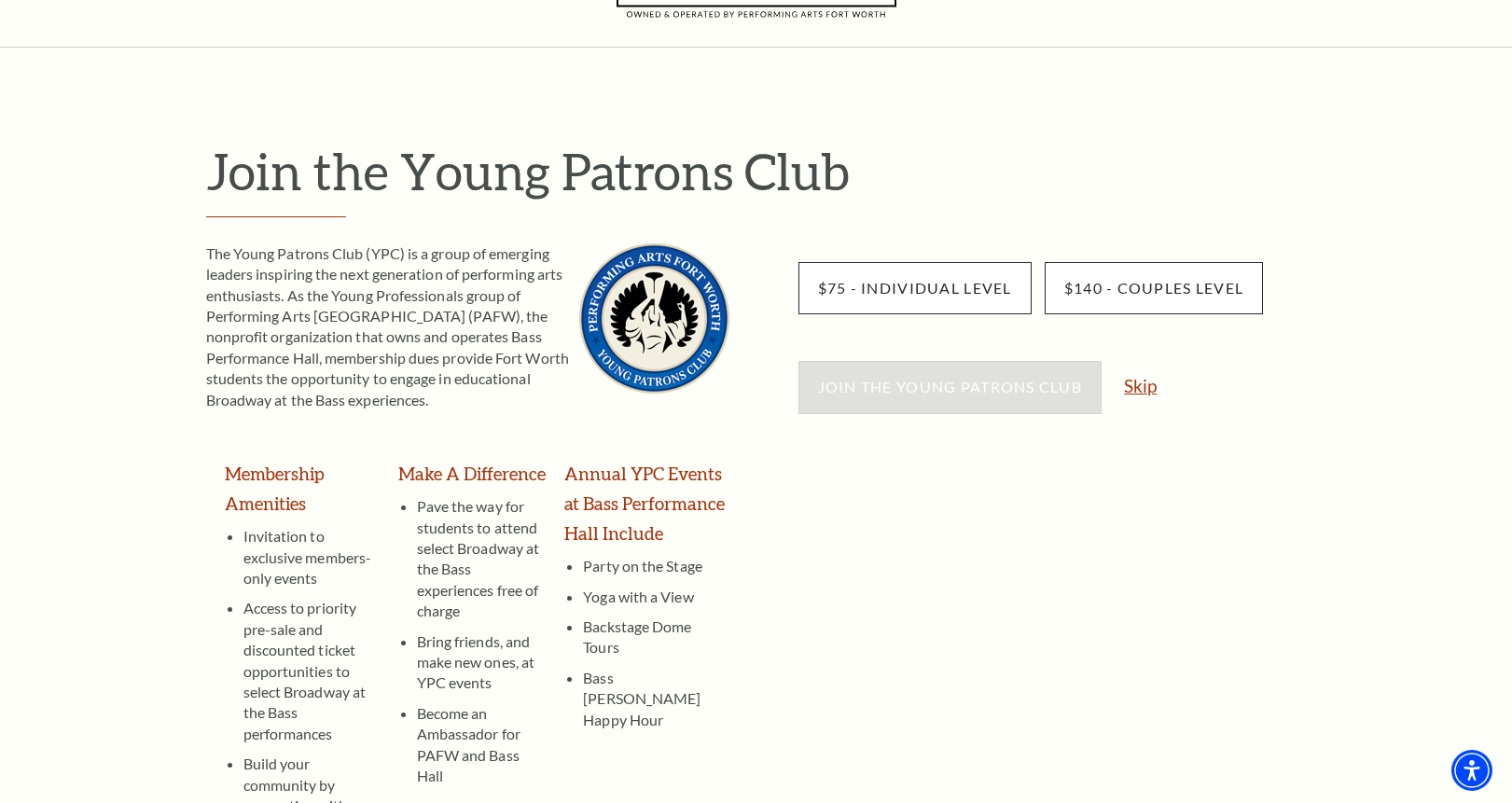
click at [1137, 386] on link "Skip" at bounding box center [1139, 386] width 33 height 18
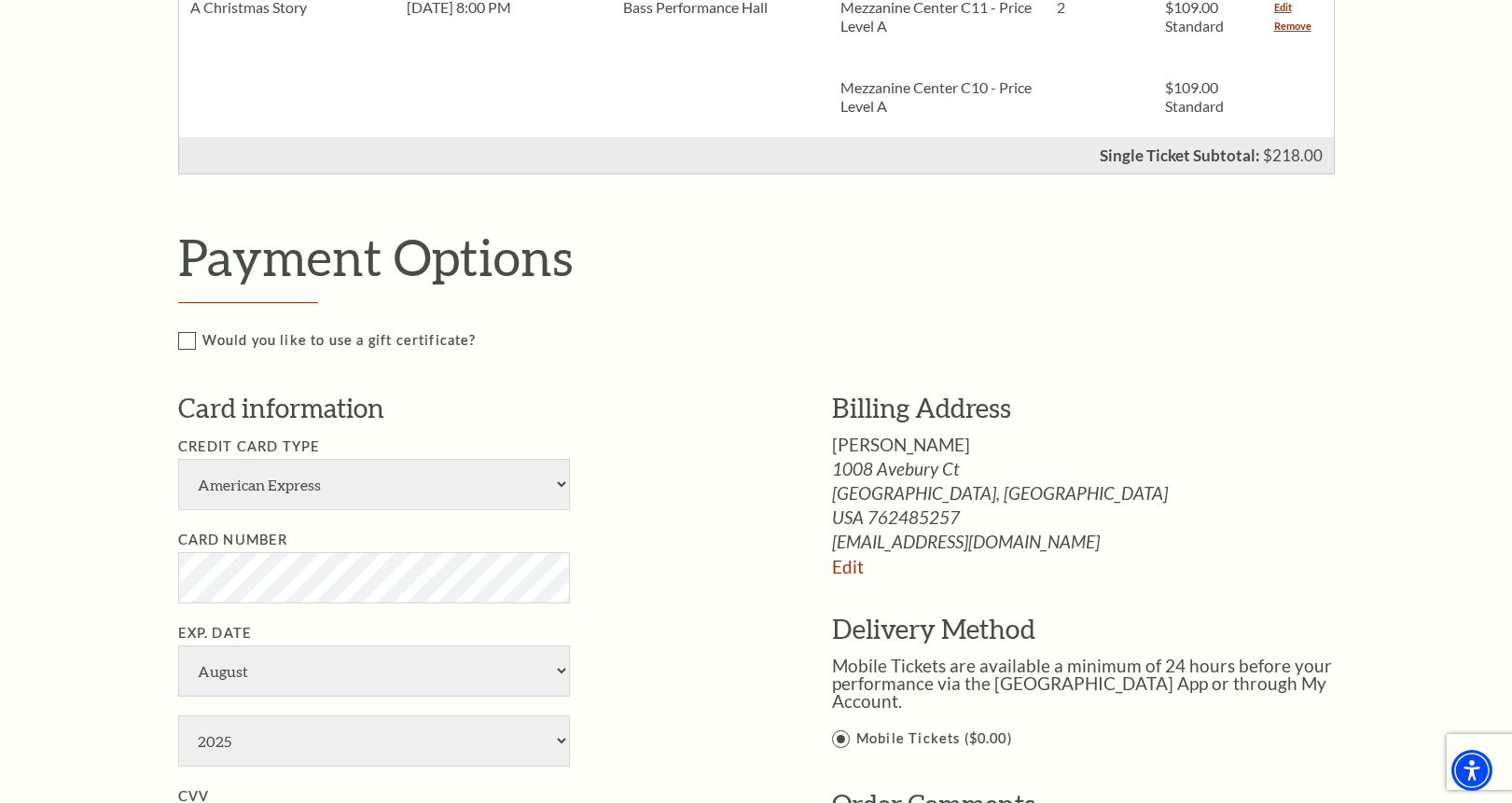
scroll to position [653, 0]
click at [560, 487] on select "American Express Visa Master Card Discover" at bounding box center [374, 482] width 392 height 51
select select "25"
click at [179, 457] on select "American Express Visa Master Card Discover" at bounding box center [374, 482] width 392 height 51
select select "1"
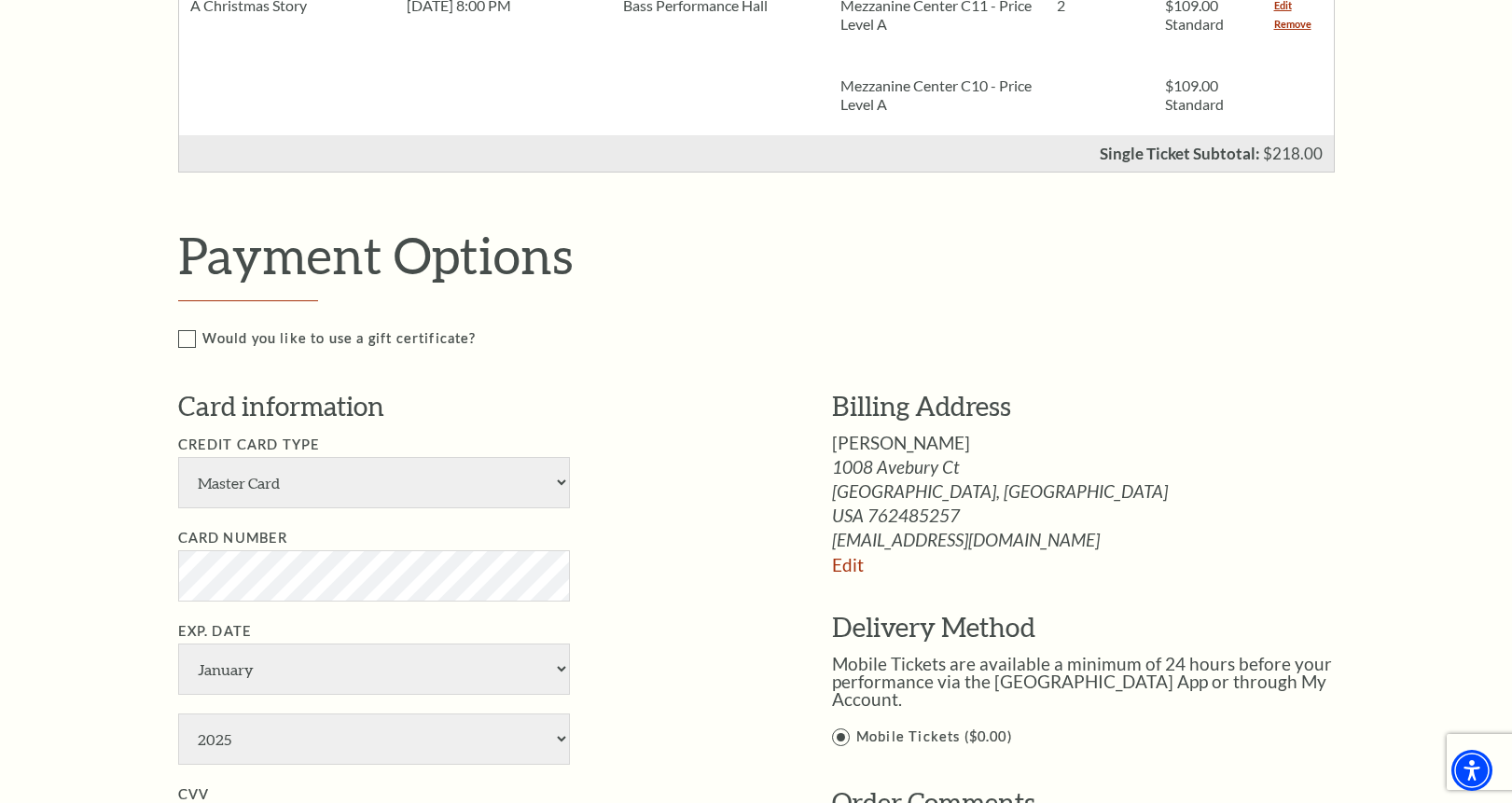
select select "2027"
type input "269"
type input "Kenneth S Reid"
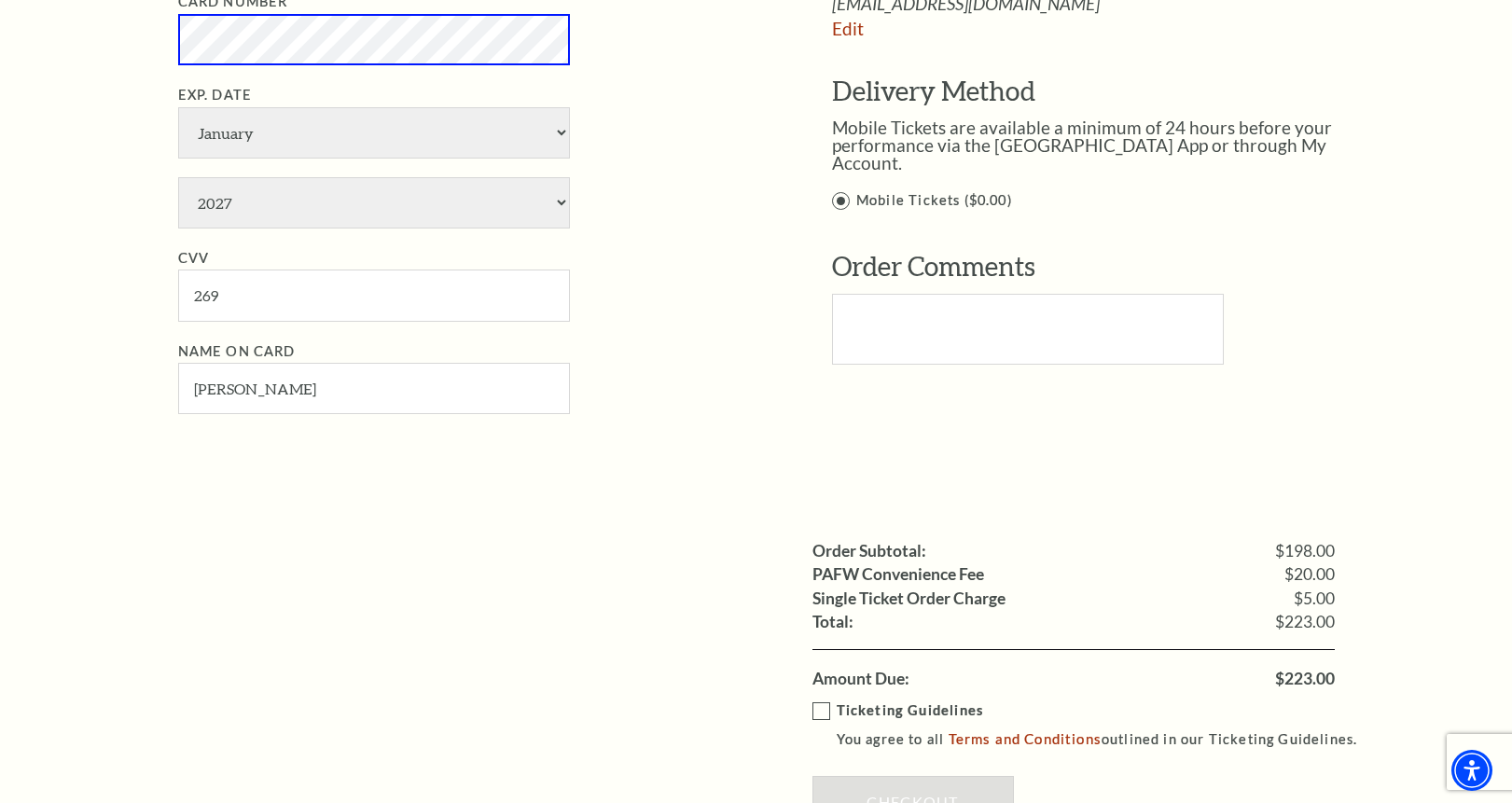
scroll to position [1306, 0]
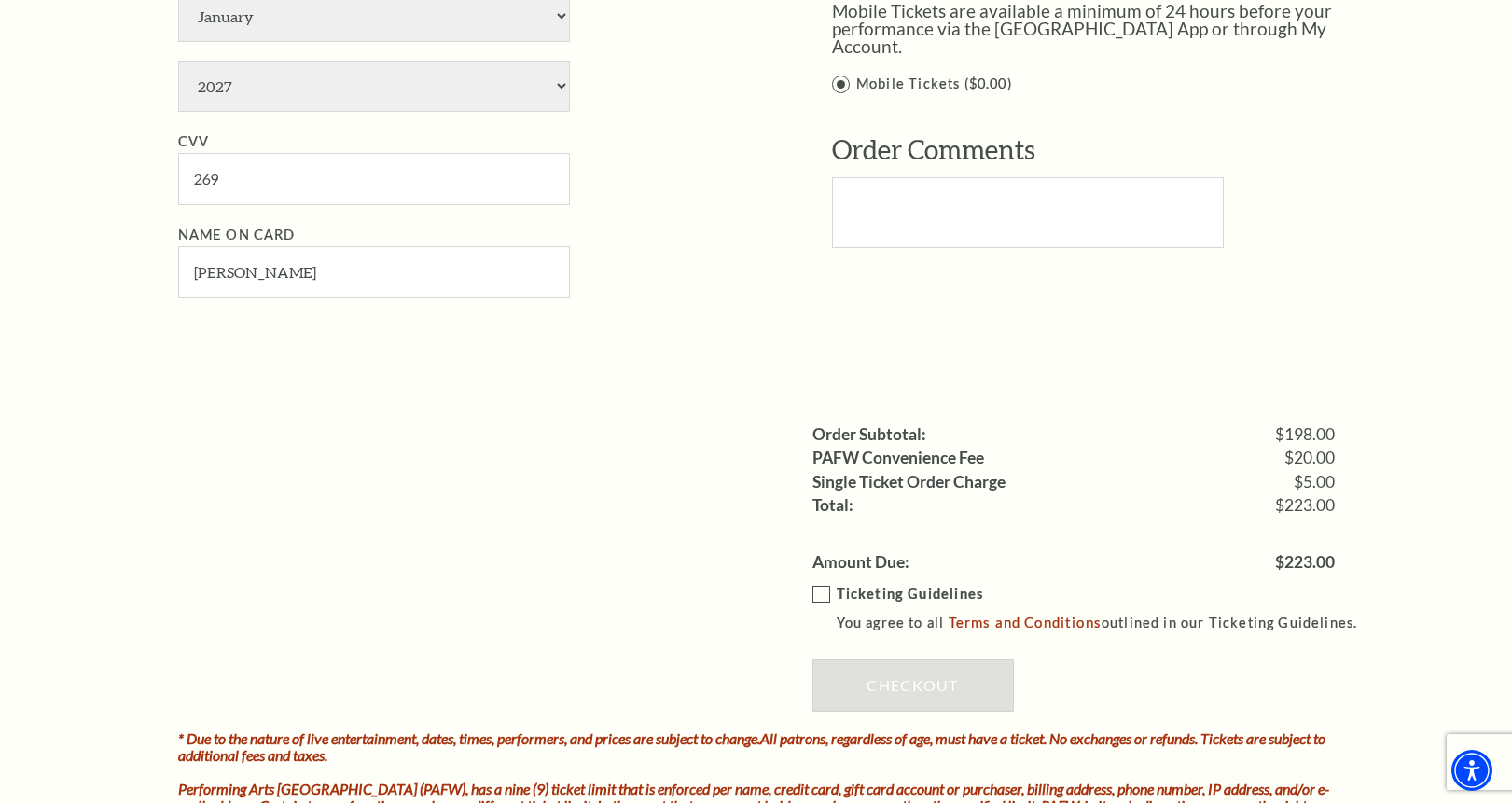
click at [816, 602] on label "Ticketing Guidelines You agree to all Terms and Conditions outlined in our Tick…" at bounding box center [1093, 609] width 562 height 51
click at [0, 0] on input "Ticketing Guidelines You agree to all Terms and Conditions outlined in our Tick…" at bounding box center [0, 0] width 0 height 0
click at [983, 694] on link "Checkout" at bounding box center [912, 685] width 201 height 52
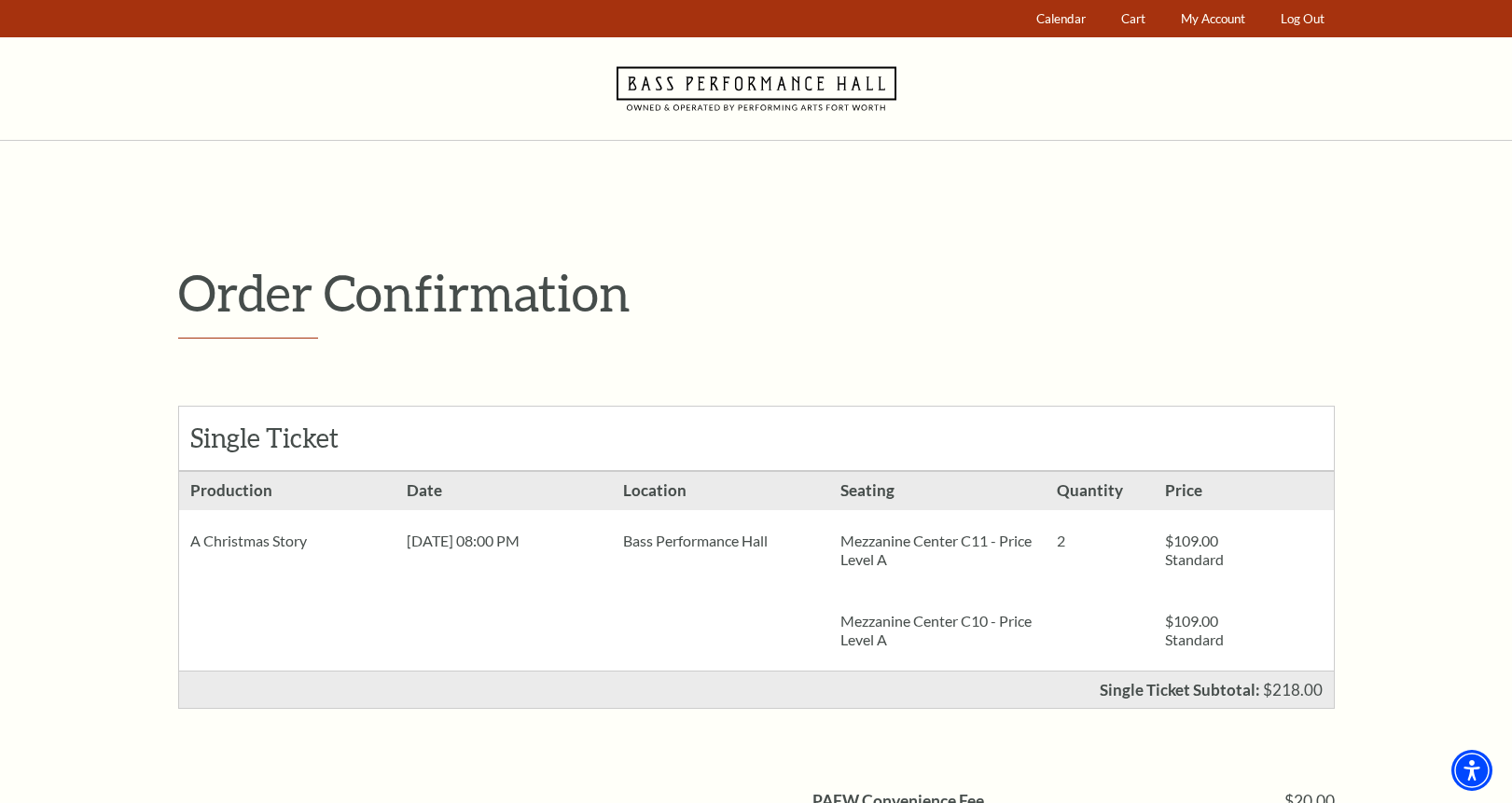
click at [1072, 241] on div "Order Confirmation Single Ticket Production 2 $109.00 Standard $109.00 Standard" at bounding box center [756, 639] width 1193 height 996
